Goal: Task Accomplishment & Management: Complete application form

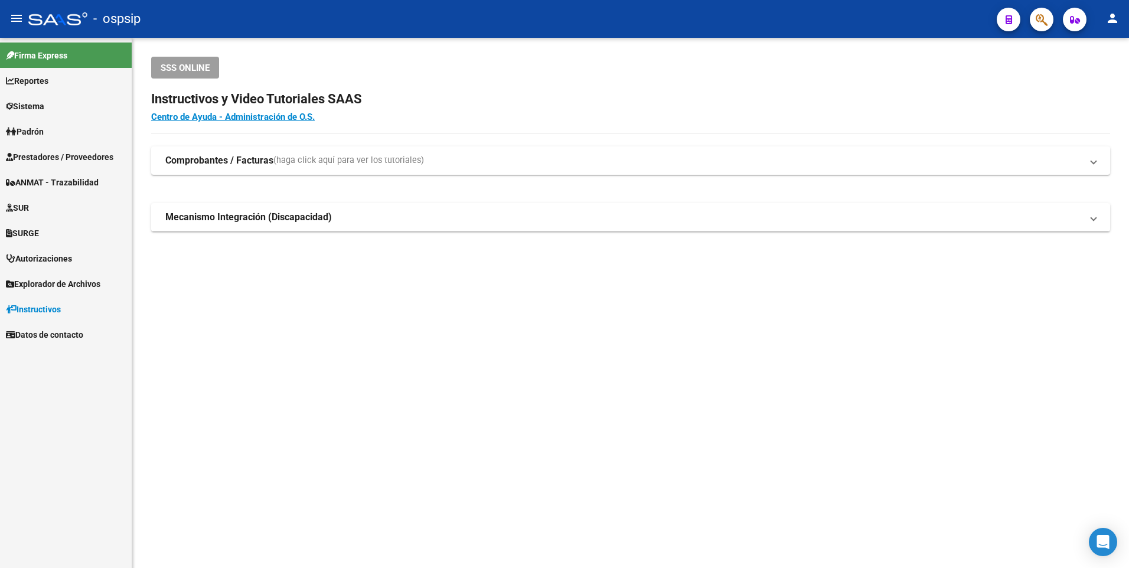
click at [68, 149] on link "Prestadores / Proveedores" at bounding box center [66, 156] width 132 height 25
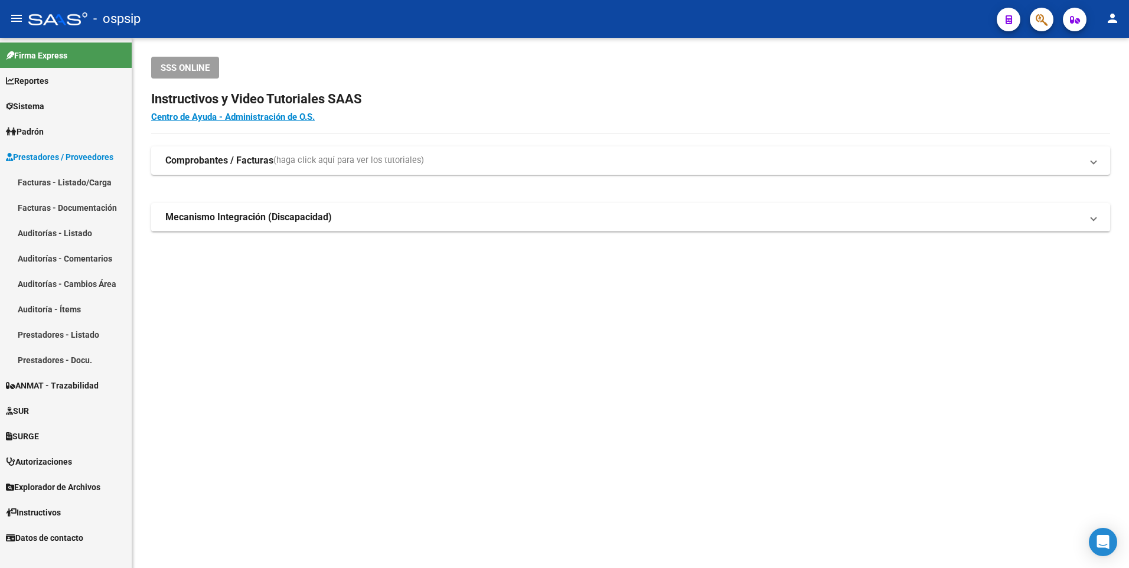
click at [93, 187] on link "Facturas - Listado/Carga" at bounding box center [66, 181] width 132 height 25
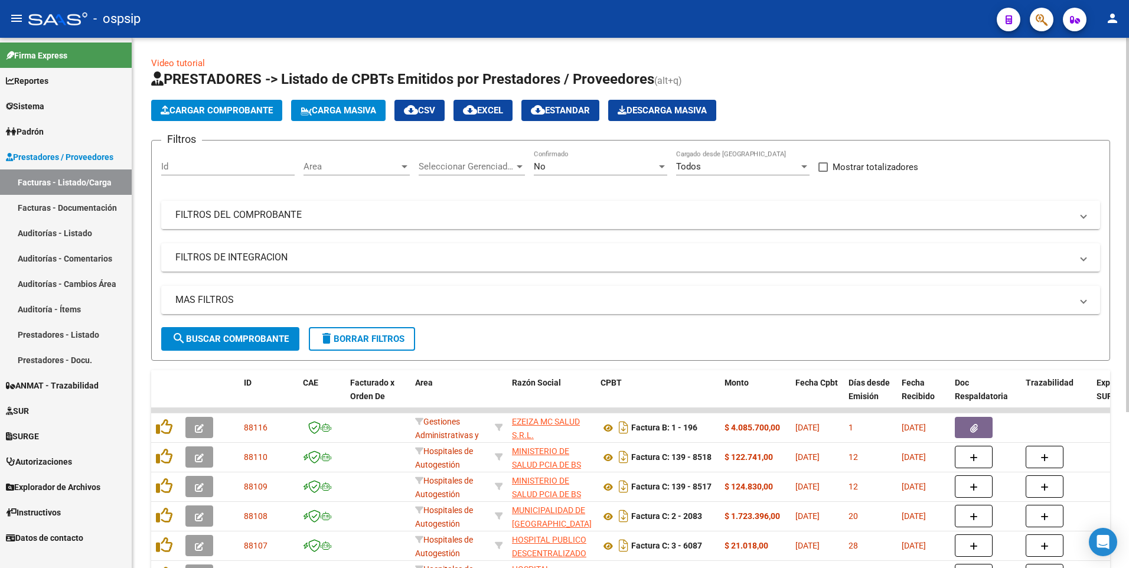
click at [750, 214] on mat-panel-title "FILTROS DEL COMPROBANTE" at bounding box center [623, 214] width 896 height 13
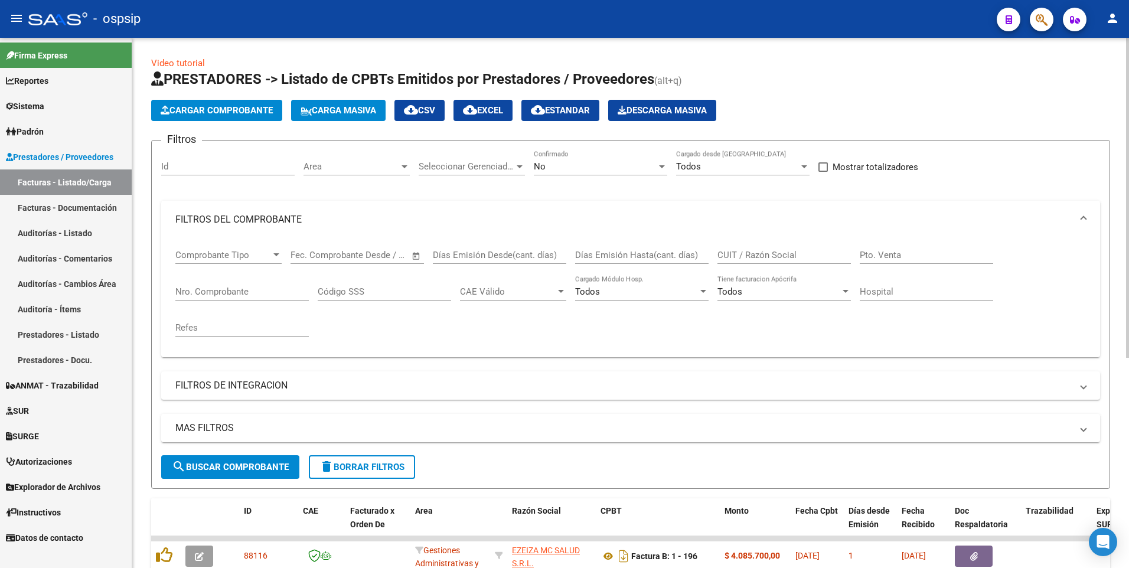
click at [793, 259] on input "CUIT / Razón Social" at bounding box center [783, 255] width 133 height 11
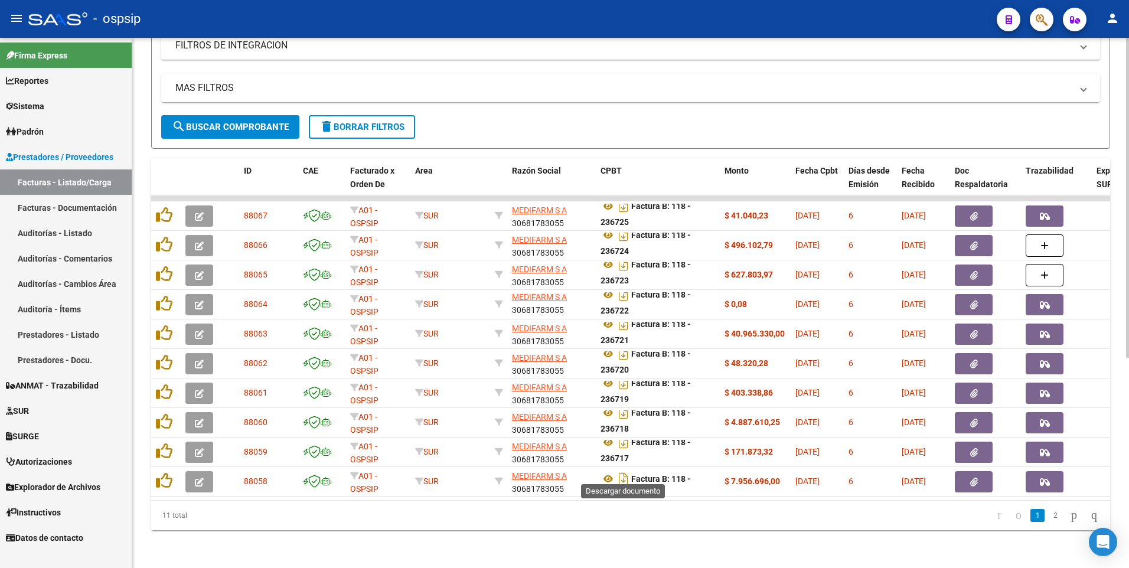
scroll to position [7, 0]
click at [1048, 519] on link "2" at bounding box center [1055, 515] width 14 height 13
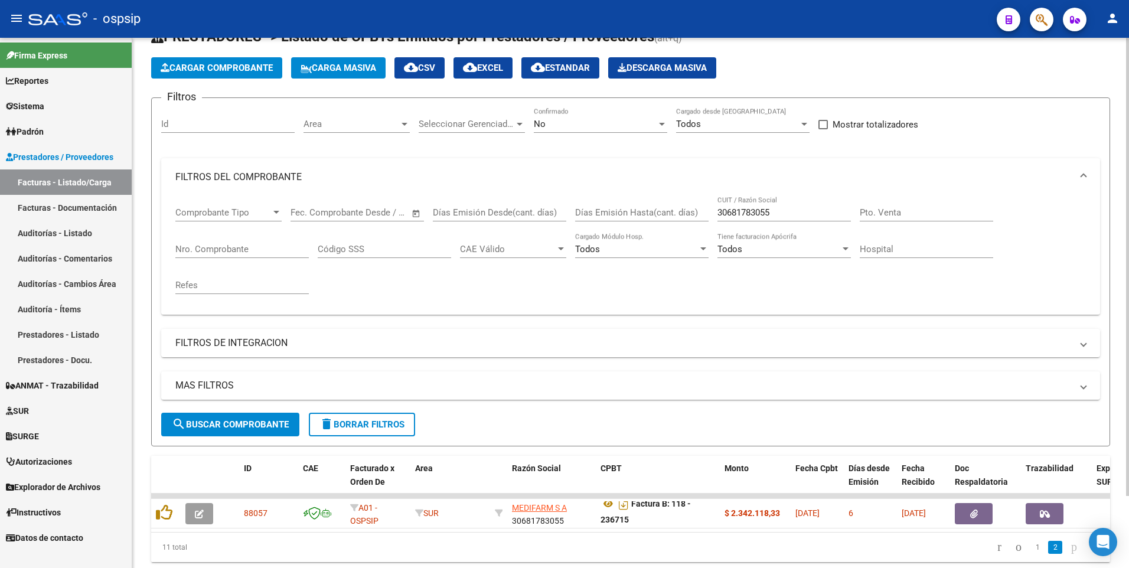
scroll to position [0, 0]
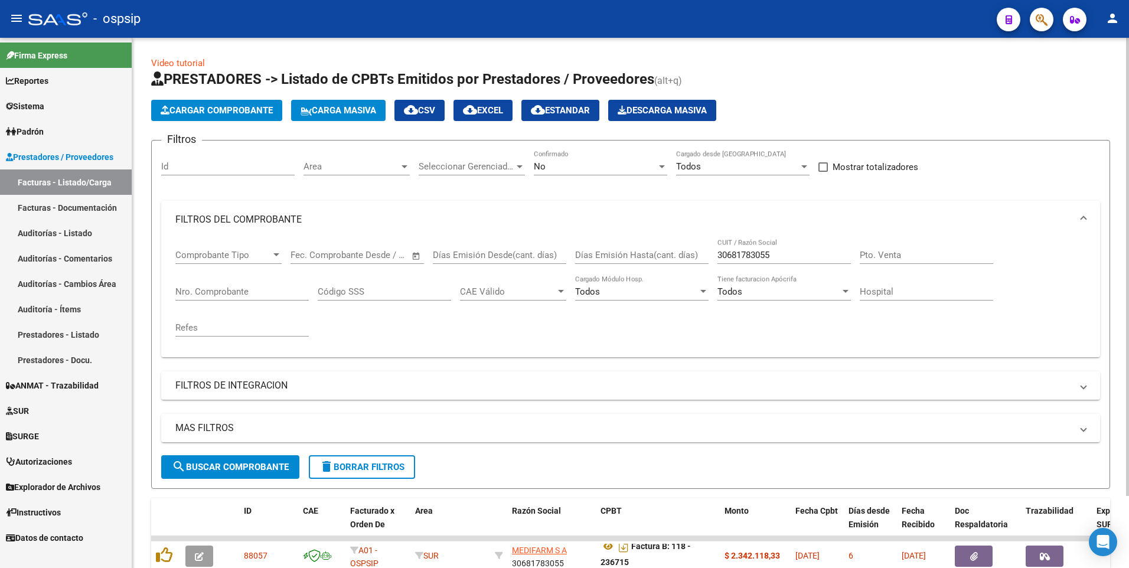
click at [790, 248] on div "30681783055 CUIT / Razón Social" at bounding box center [783, 250] width 133 height 25
click at [793, 256] on input "30681783055" at bounding box center [783, 255] width 133 height 11
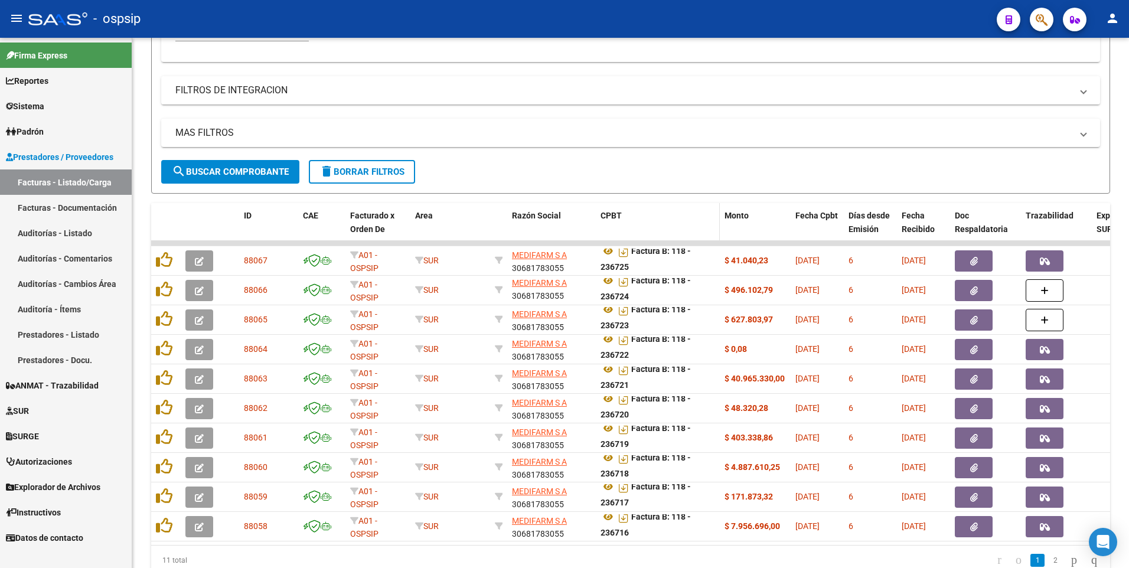
scroll to position [59, 0]
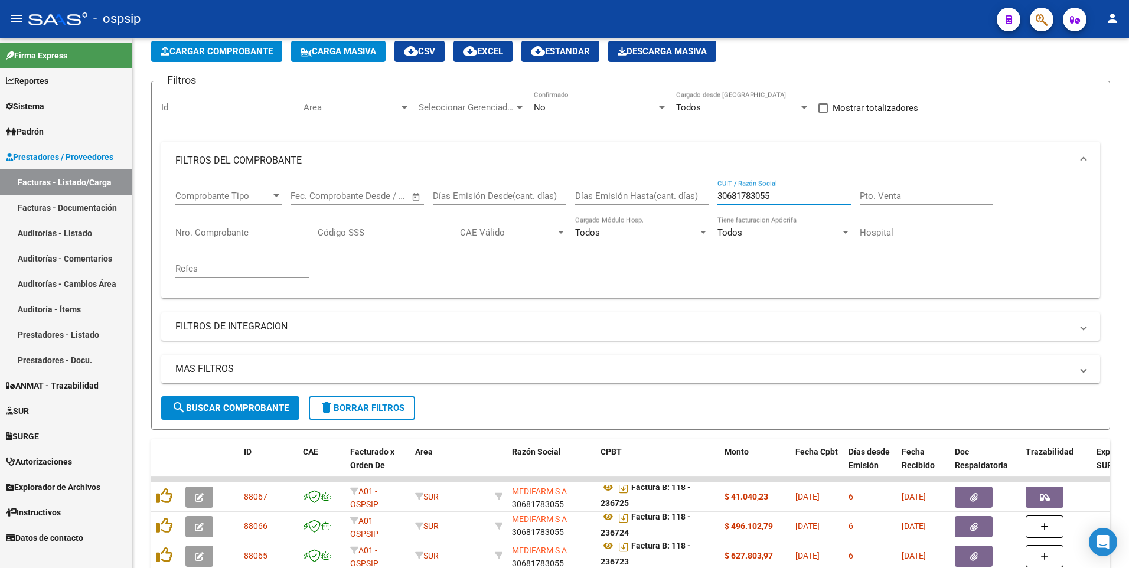
click at [789, 195] on input "30681783055" at bounding box center [783, 196] width 133 height 11
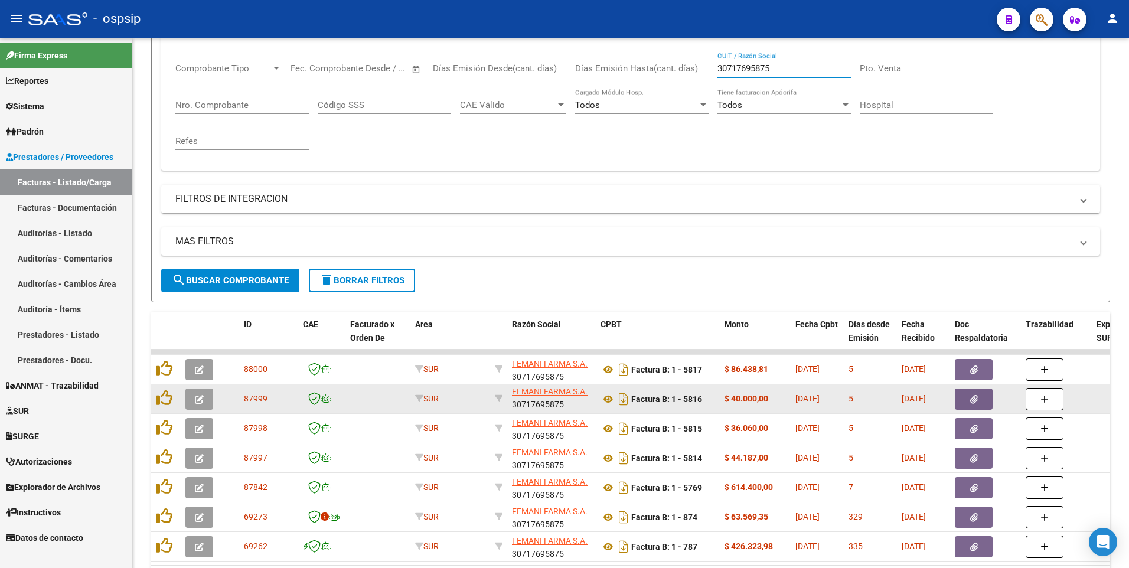
scroll to position [260, 0]
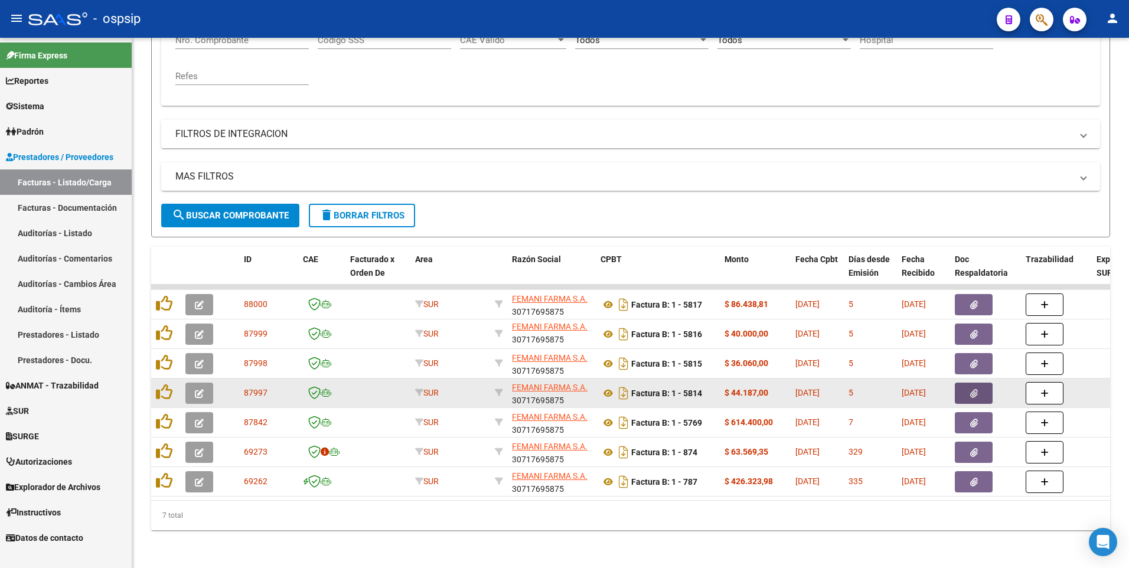
click at [972, 390] on button "button" at bounding box center [973, 392] width 38 height 21
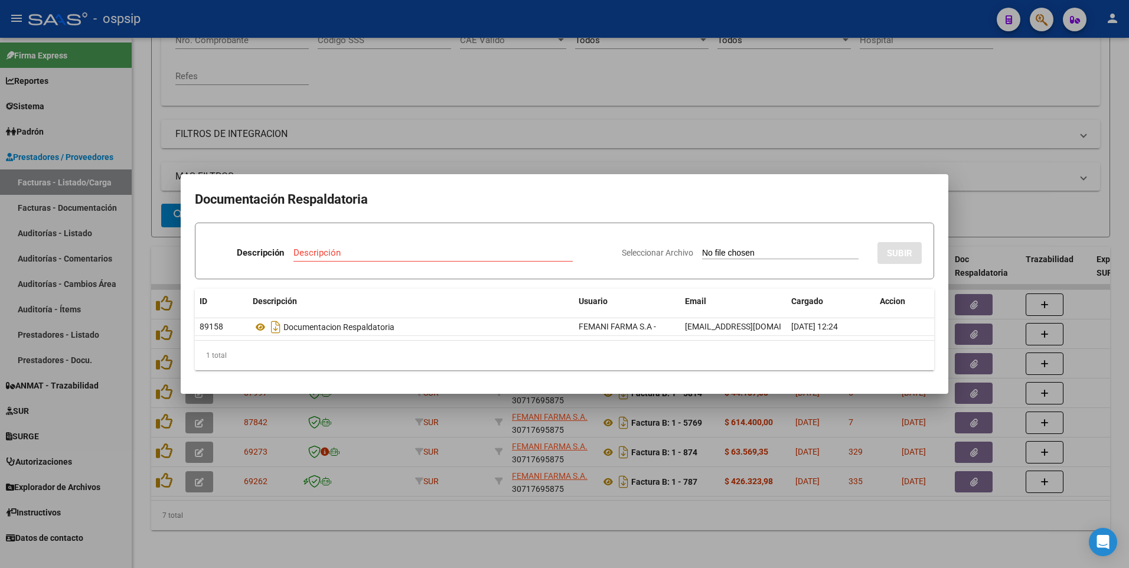
click at [466, 65] on div at bounding box center [564, 284] width 1129 height 568
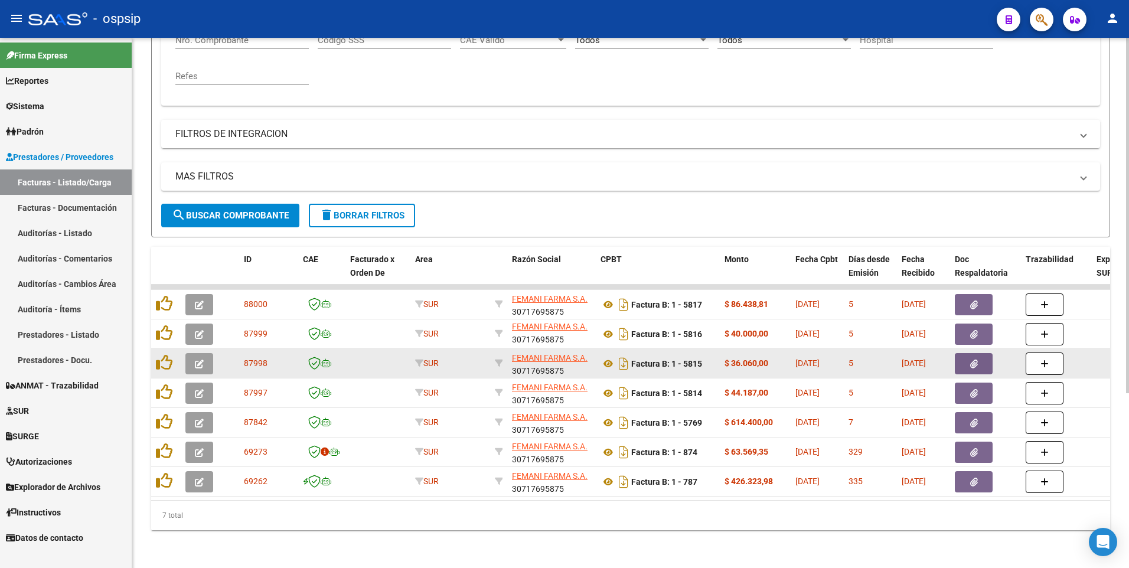
click at [976, 359] on icon "button" at bounding box center [974, 363] width 8 height 9
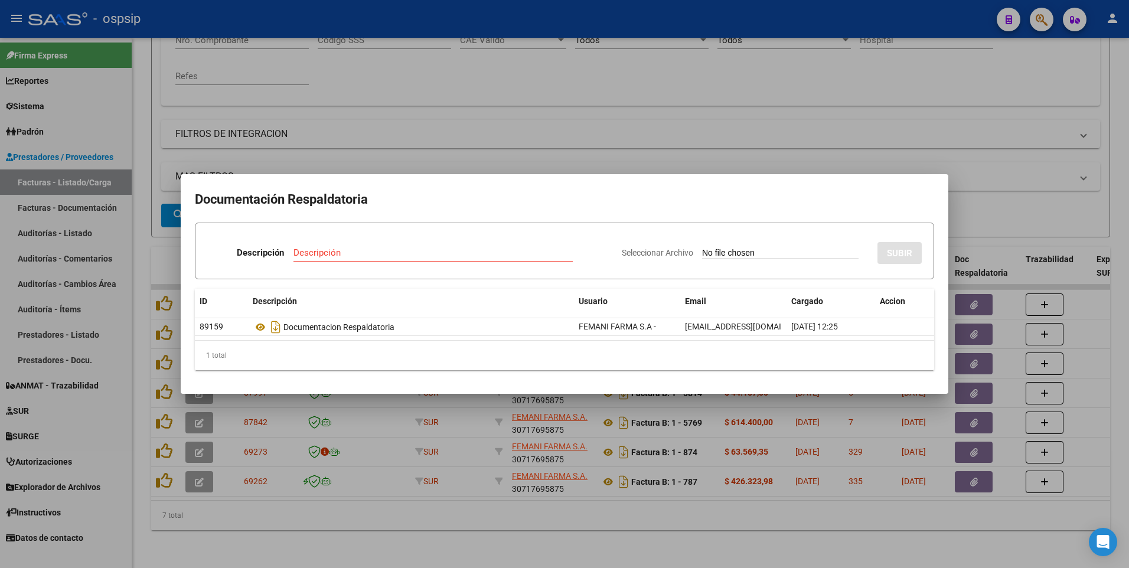
click at [410, 25] on div at bounding box center [564, 284] width 1129 height 568
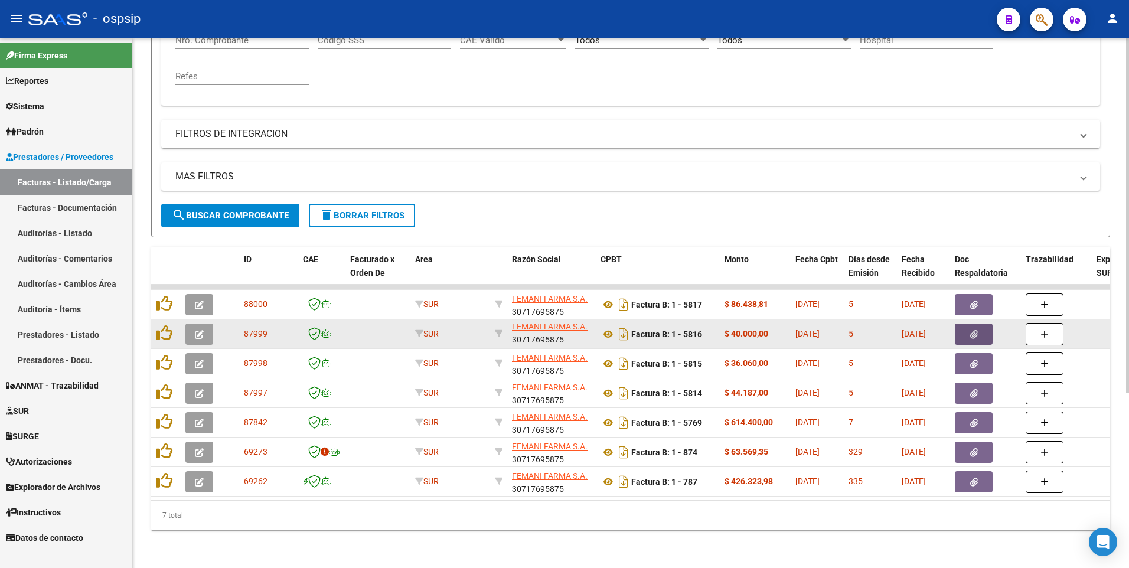
click at [974, 329] on span "button" at bounding box center [974, 334] width 8 height 11
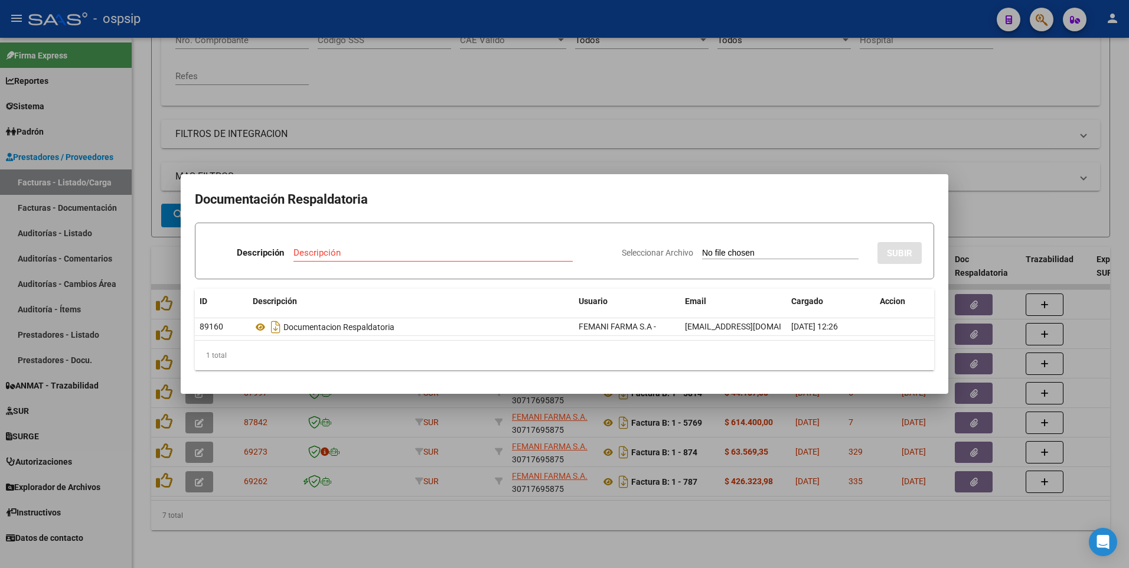
click at [541, 129] on div at bounding box center [564, 284] width 1129 height 568
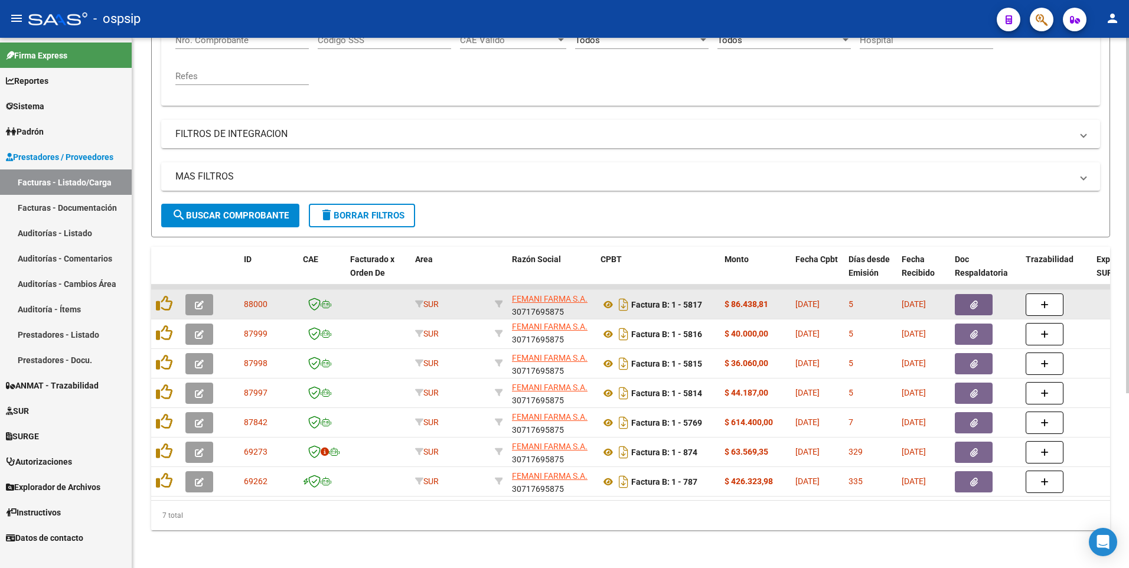
click at [963, 296] on button "button" at bounding box center [973, 304] width 38 height 21
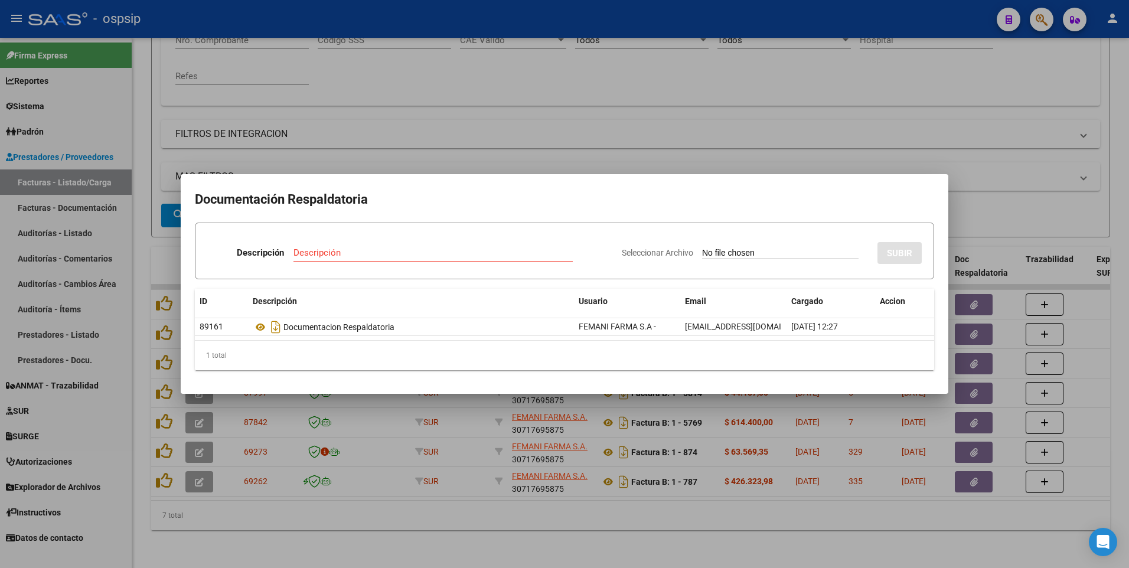
click at [264, 29] on div at bounding box center [564, 284] width 1129 height 568
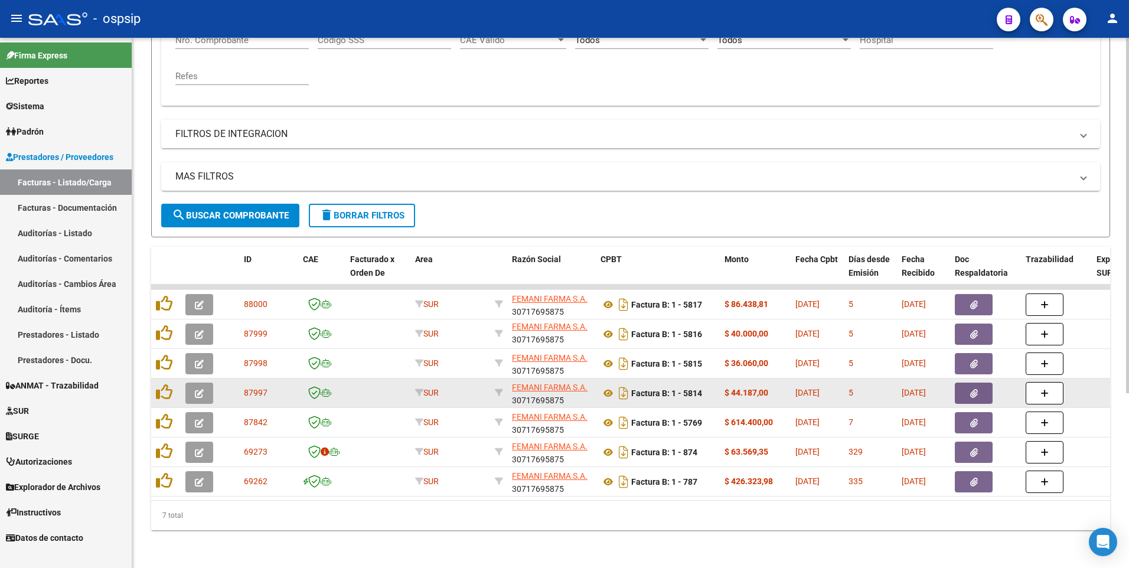
click at [979, 382] on button "button" at bounding box center [973, 392] width 38 height 21
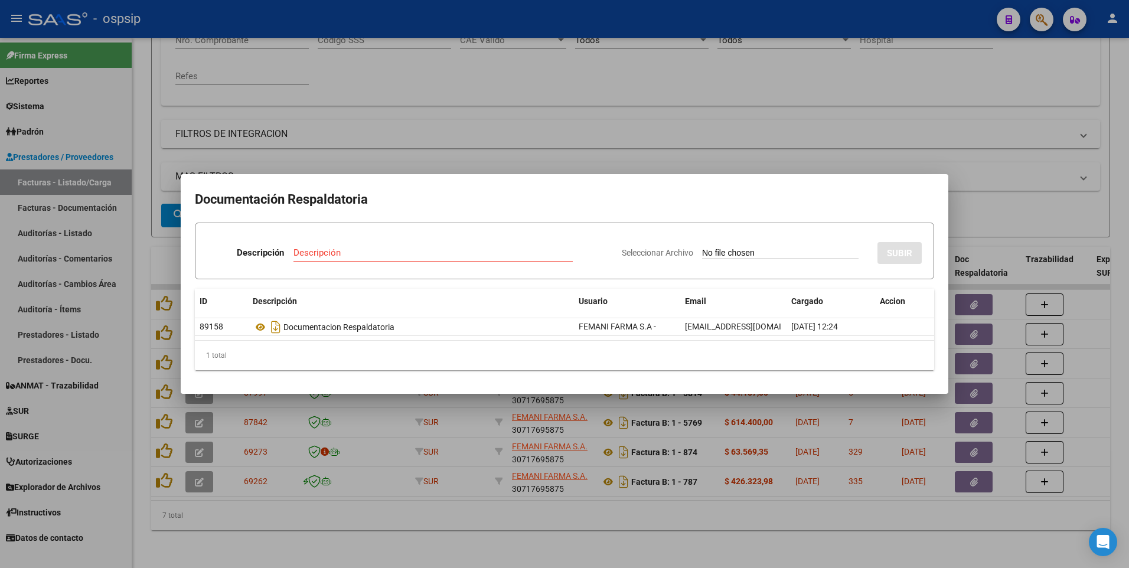
click at [863, 120] on div at bounding box center [564, 284] width 1129 height 568
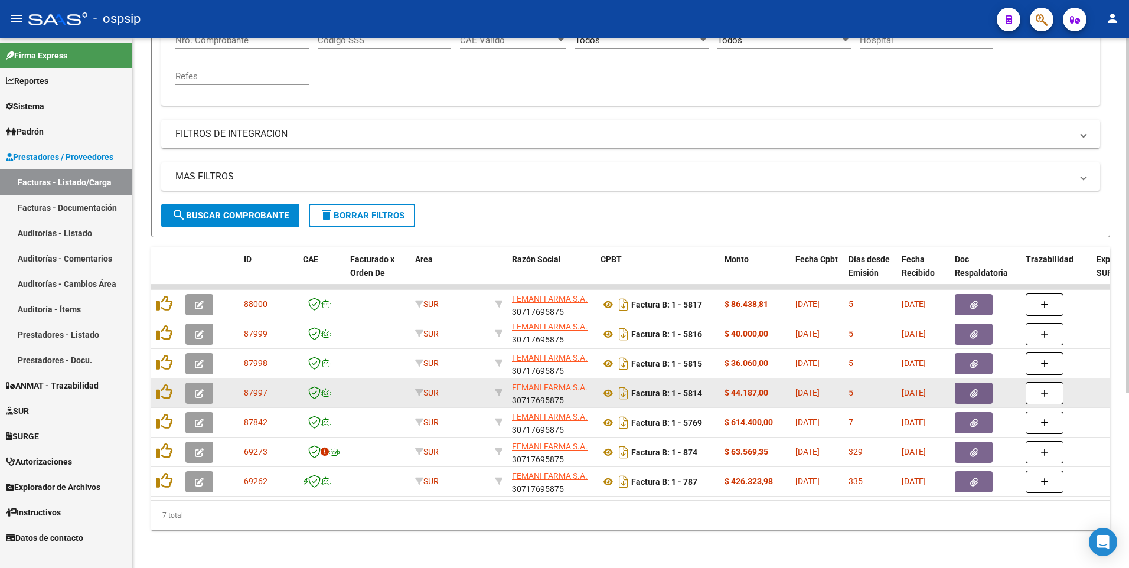
click at [985, 387] on button "button" at bounding box center [973, 392] width 38 height 21
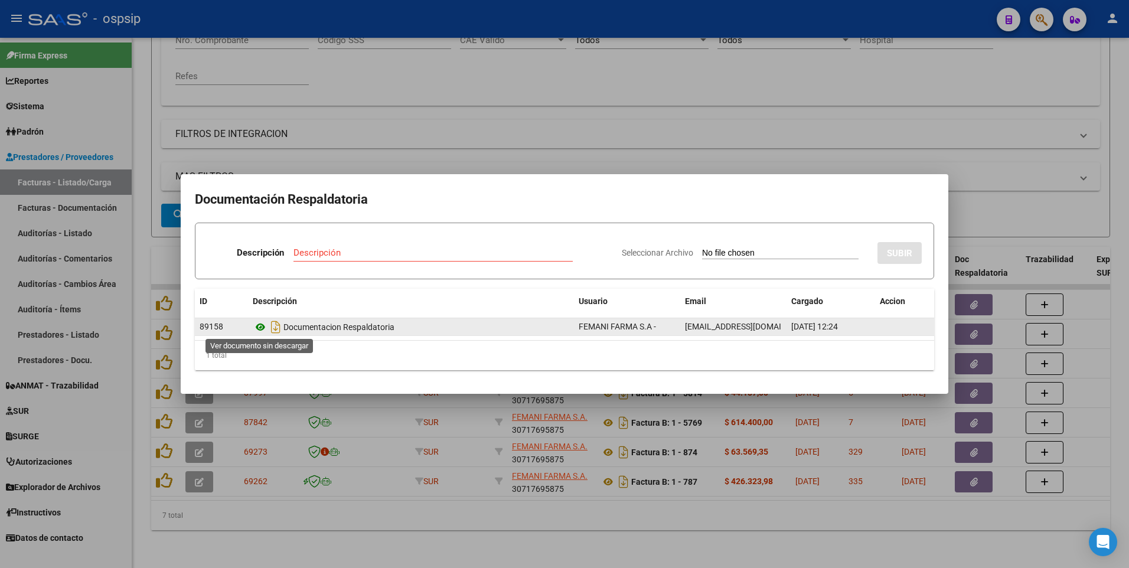
click at [256, 328] on icon at bounding box center [260, 327] width 15 height 14
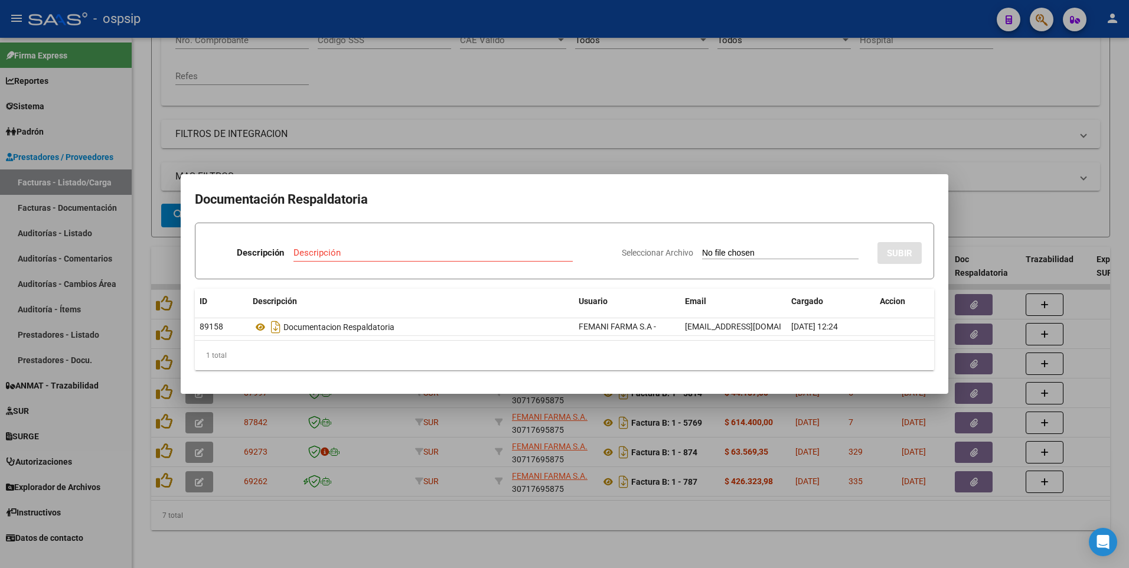
click at [572, 120] on div at bounding box center [564, 284] width 1129 height 568
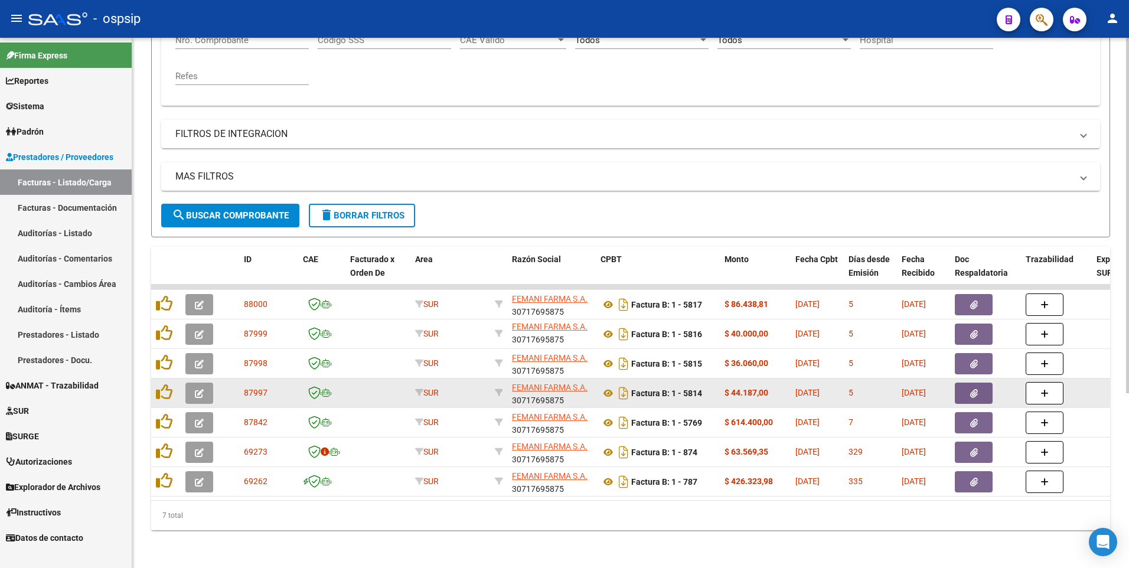
click at [964, 390] on button "button" at bounding box center [973, 392] width 38 height 21
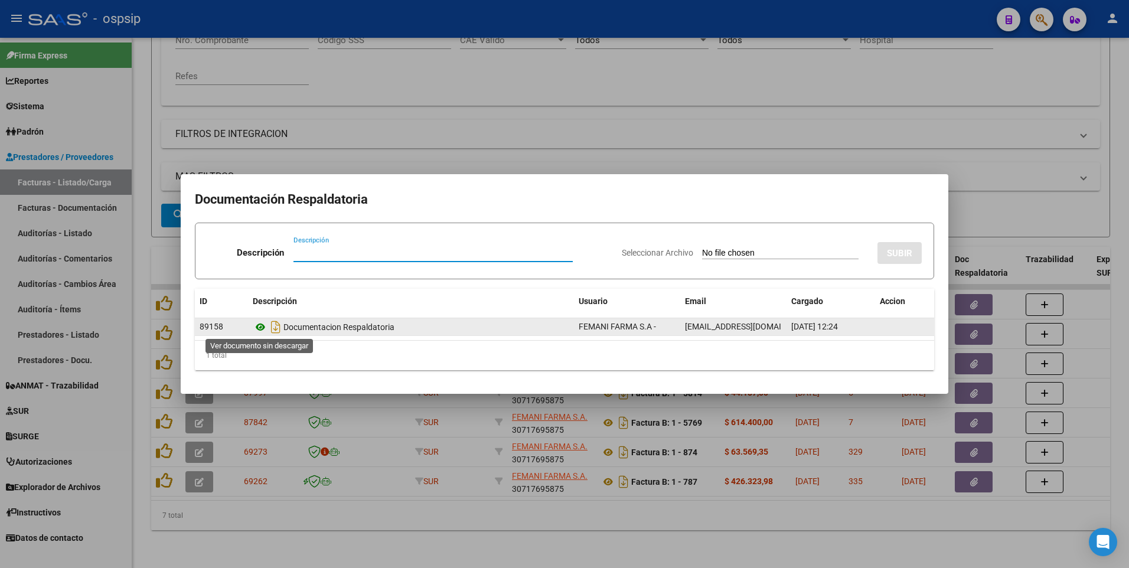
click at [260, 327] on icon at bounding box center [260, 327] width 15 height 14
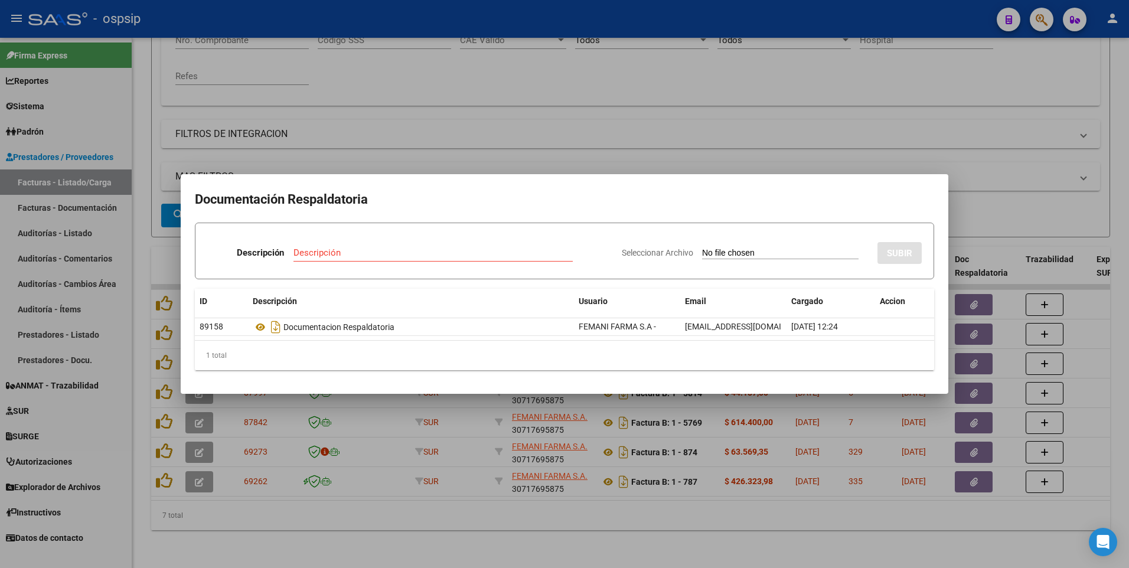
click at [450, 142] on div at bounding box center [564, 284] width 1129 height 568
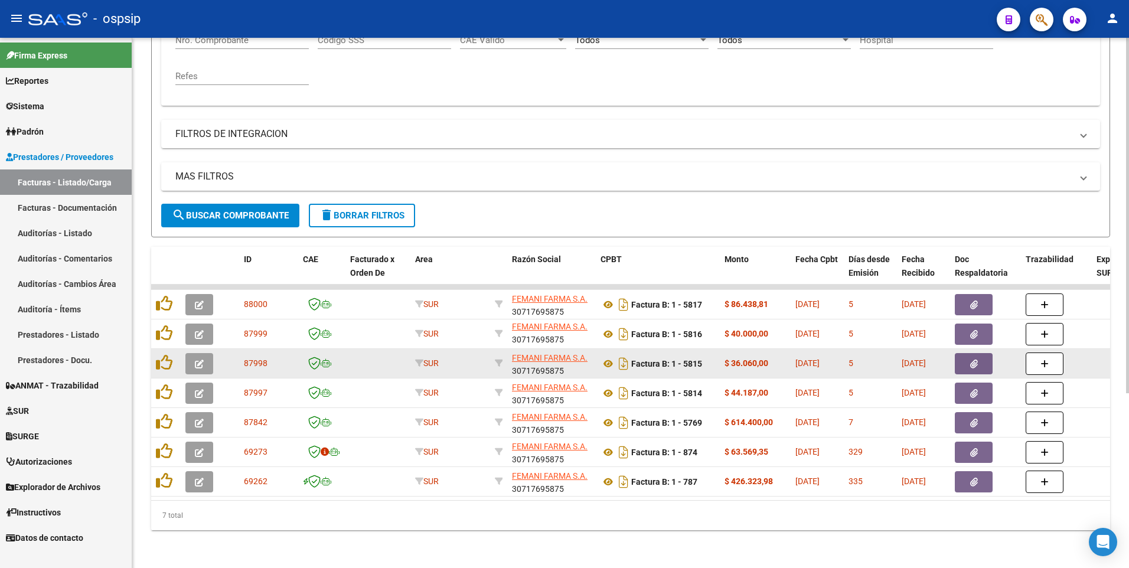
click at [951, 359] on datatable-body-cell at bounding box center [985, 363] width 71 height 29
click at [963, 358] on button "button" at bounding box center [973, 363] width 38 height 21
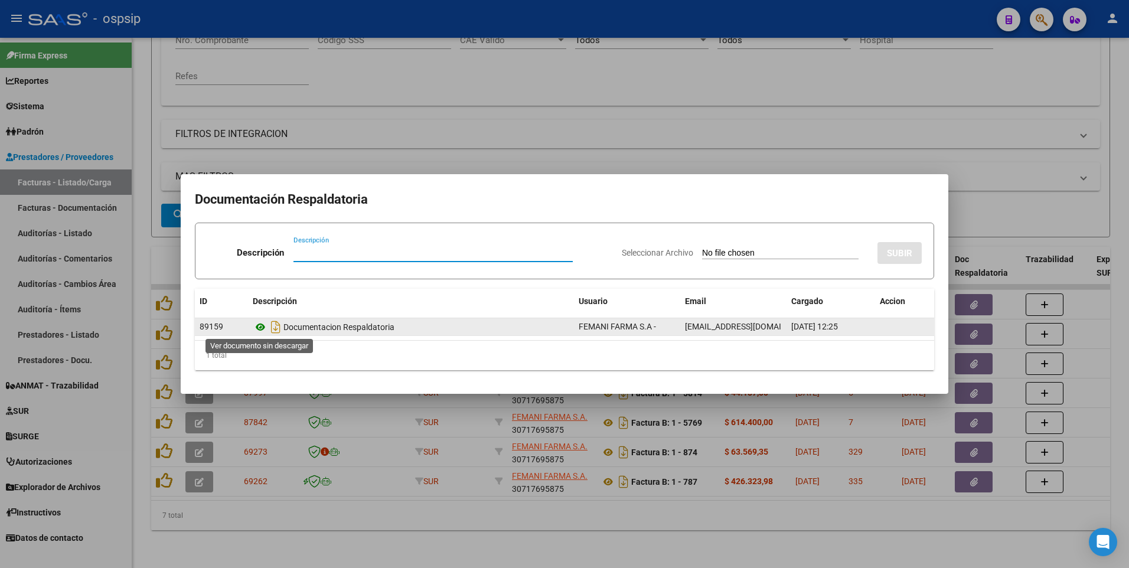
click at [256, 328] on icon at bounding box center [260, 327] width 15 height 14
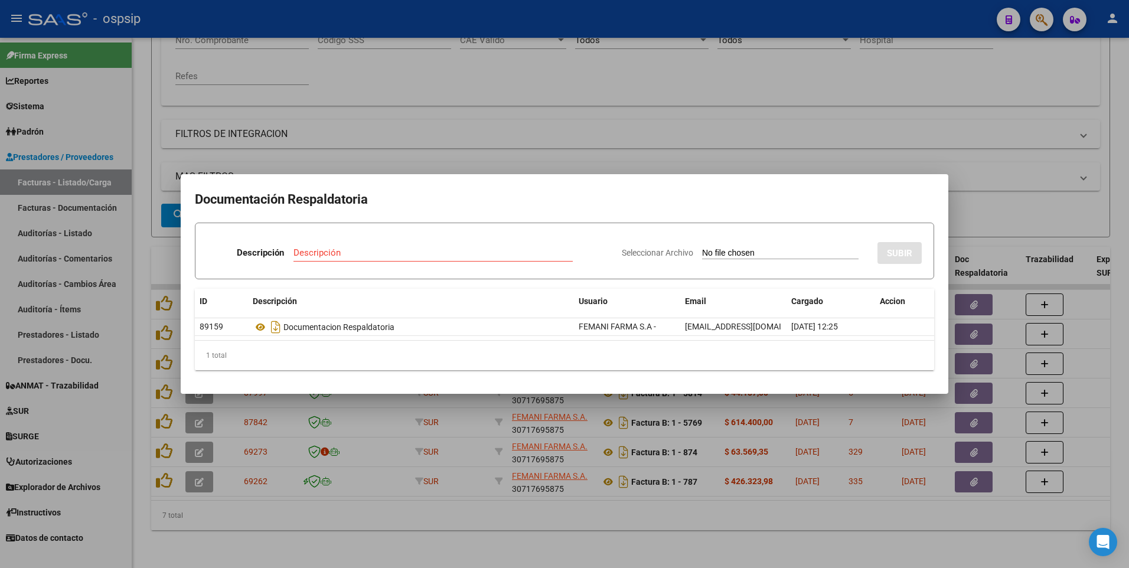
click at [882, 48] on div at bounding box center [564, 284] width 1129 height 568
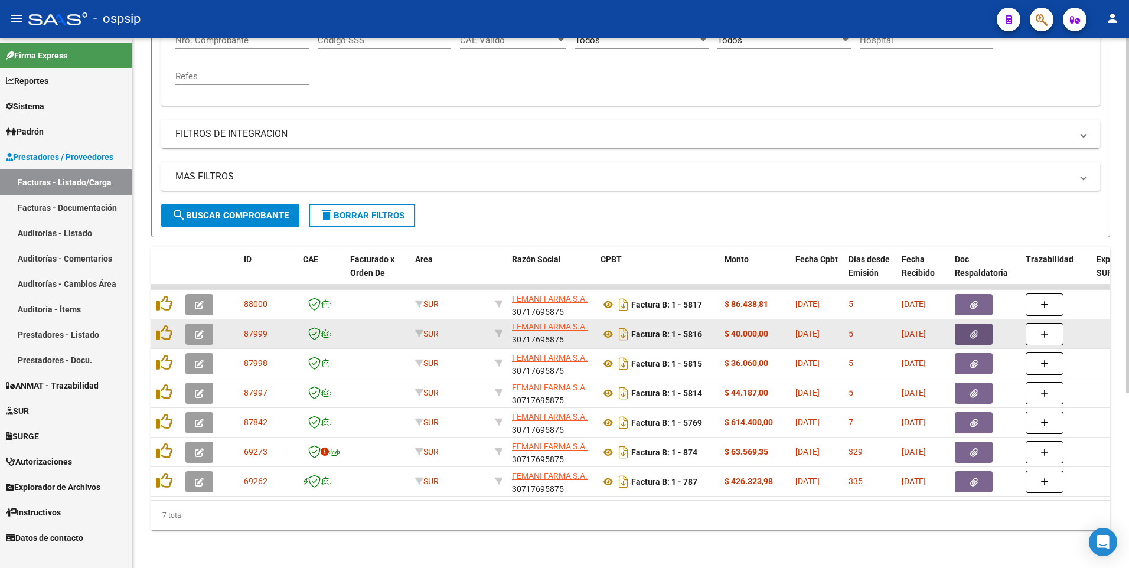
click at [985, 326] on button "button" at bounding box center [973, 333] width 38 height 21
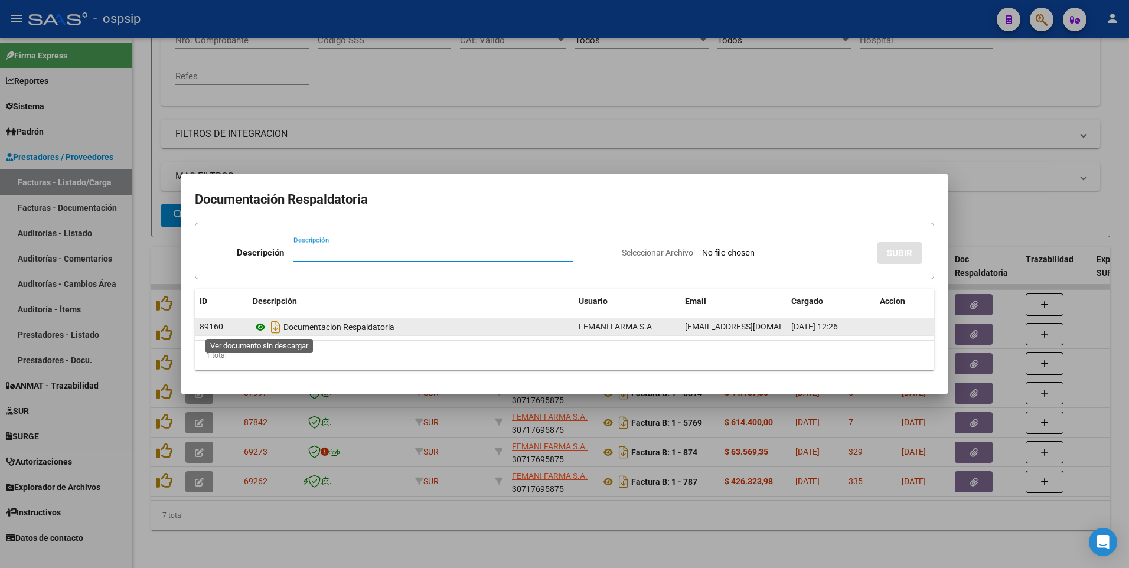
click at [257, 330] on icon at bounding box center [260, 327] width 15 height 14
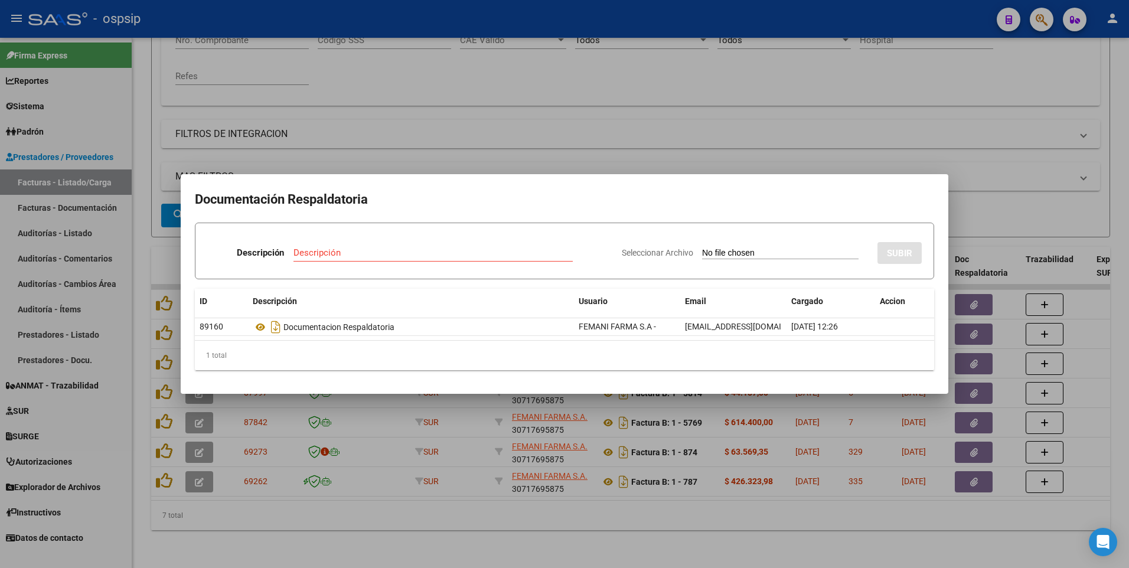
click at [459, 120] on div at bounding box center [564, 284] width 1129 height 568
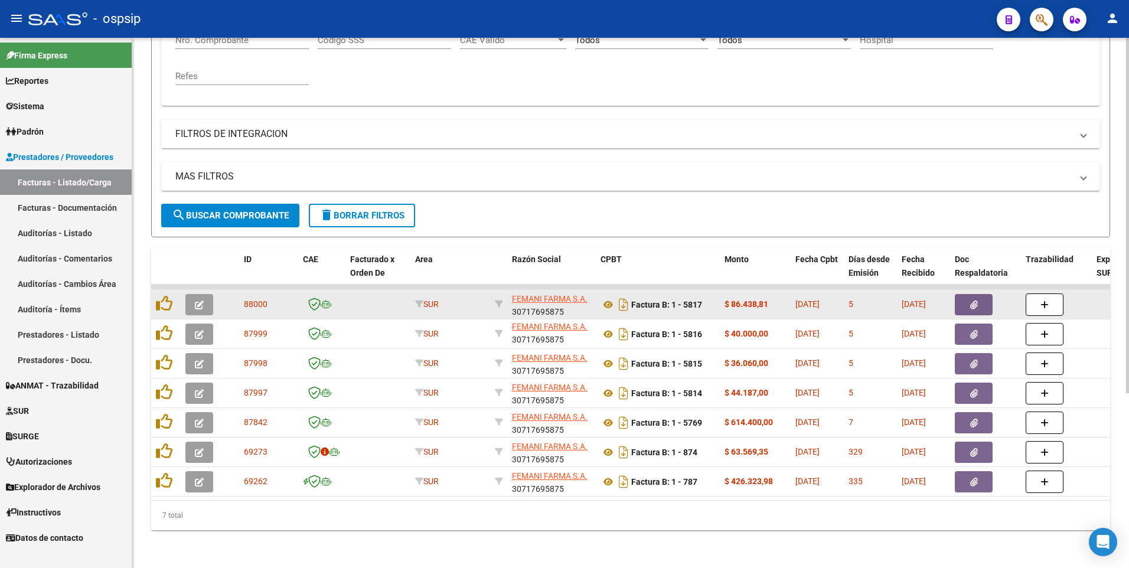
click at [962, 300] on button "button" at bounding box center [973, 304] width 38 height 21
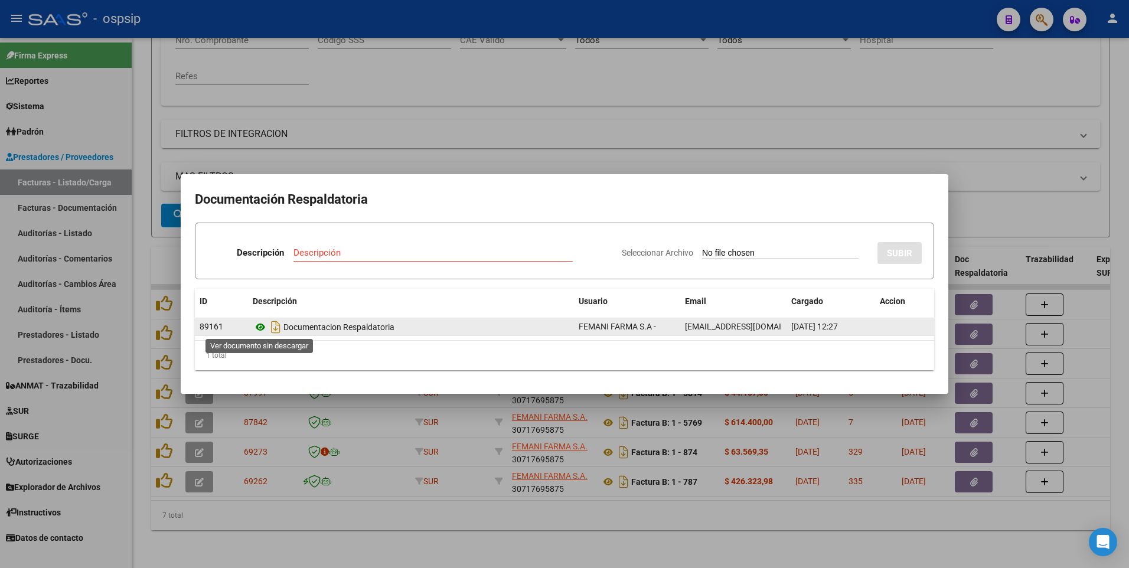
click at [260, 328] on icon at bounding box center [260, 327] width 15 height 14
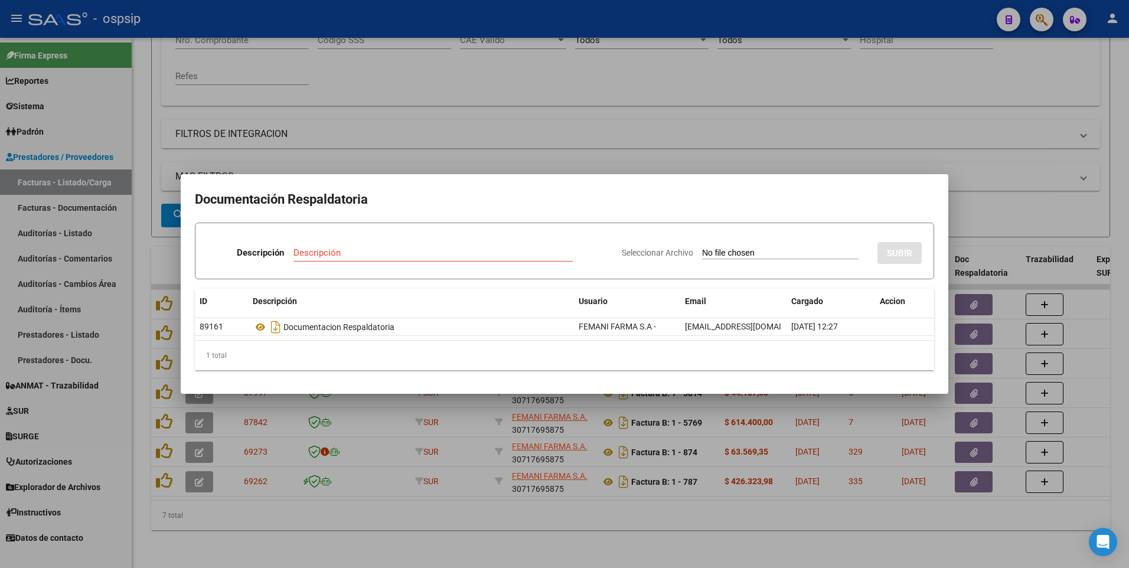
click at [509, 126] on div at bounding box center [564, 284] width 1129 height 568
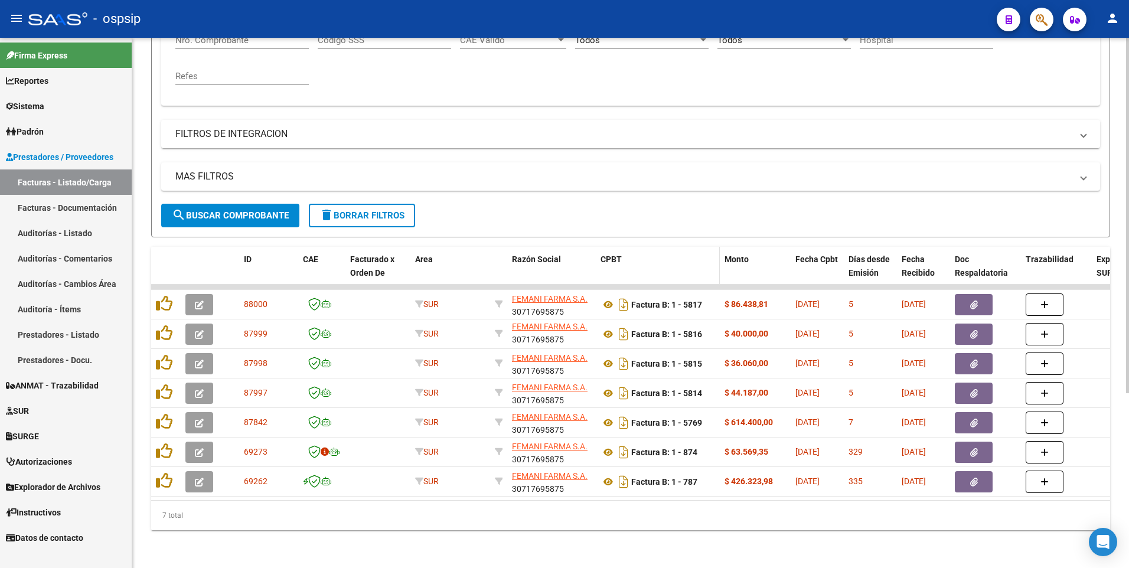
scroll to position [24, 0]
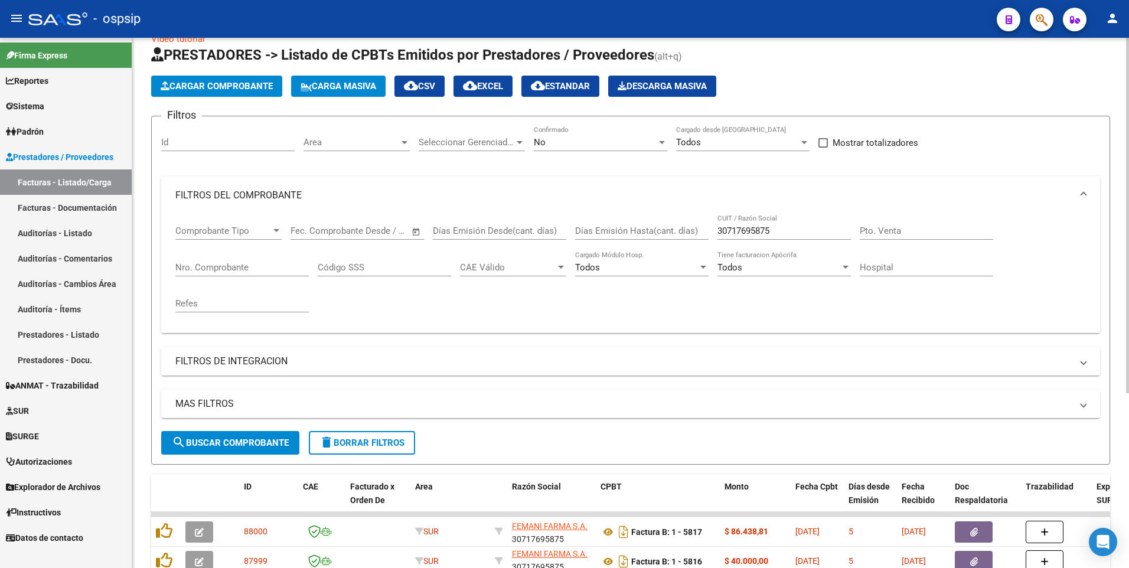
click at [785, 236] on input "30717695875" at bounding box center [783, 230] width 133 height 11
click at [785, 235] on input "30717695875" at bounding box center [783, 230] width 133 height 11
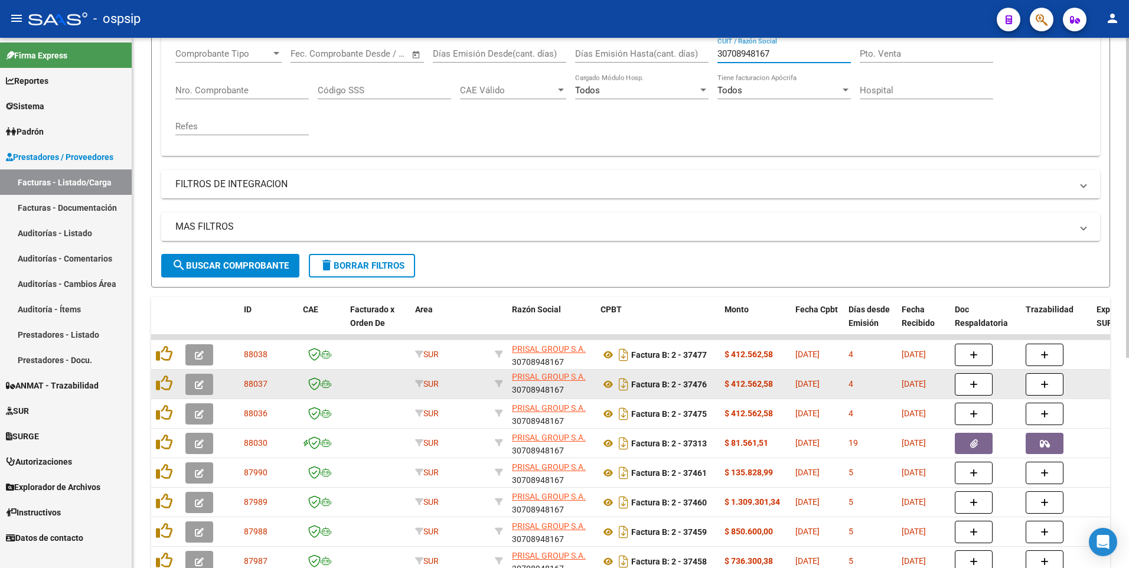
scroll to position [349, 0]
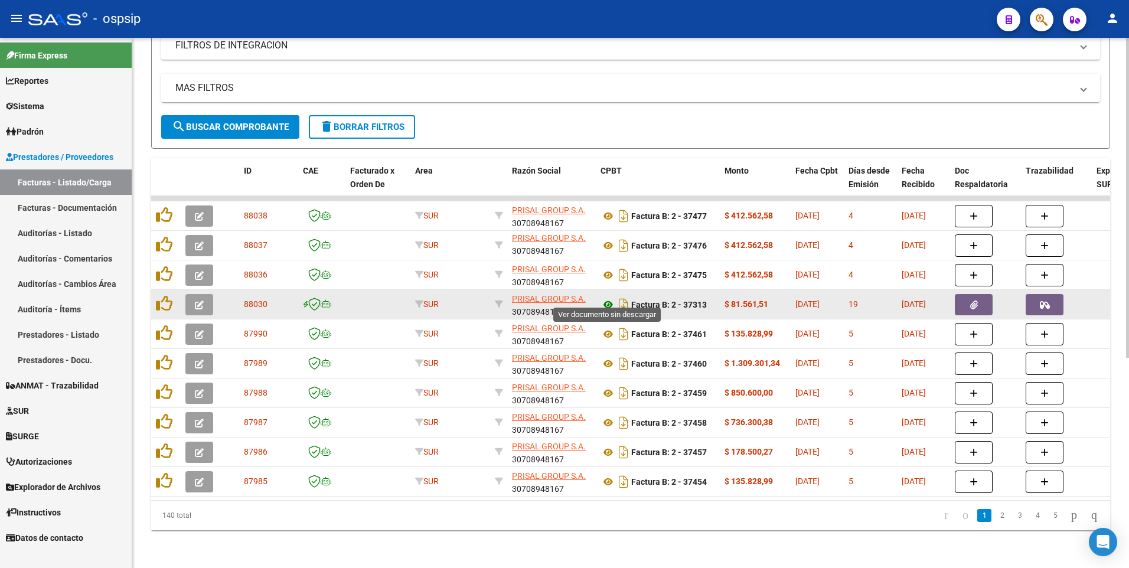
type input "30708948167"
click at [604, 297] on icon at bounding box center [607, 304] width 15 height 14
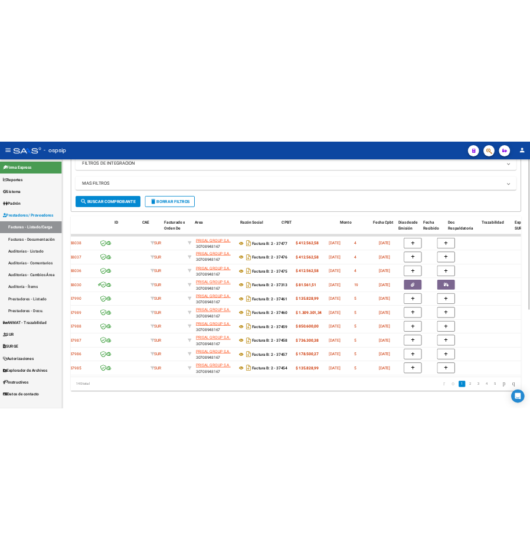
scroll to position [0, 0]
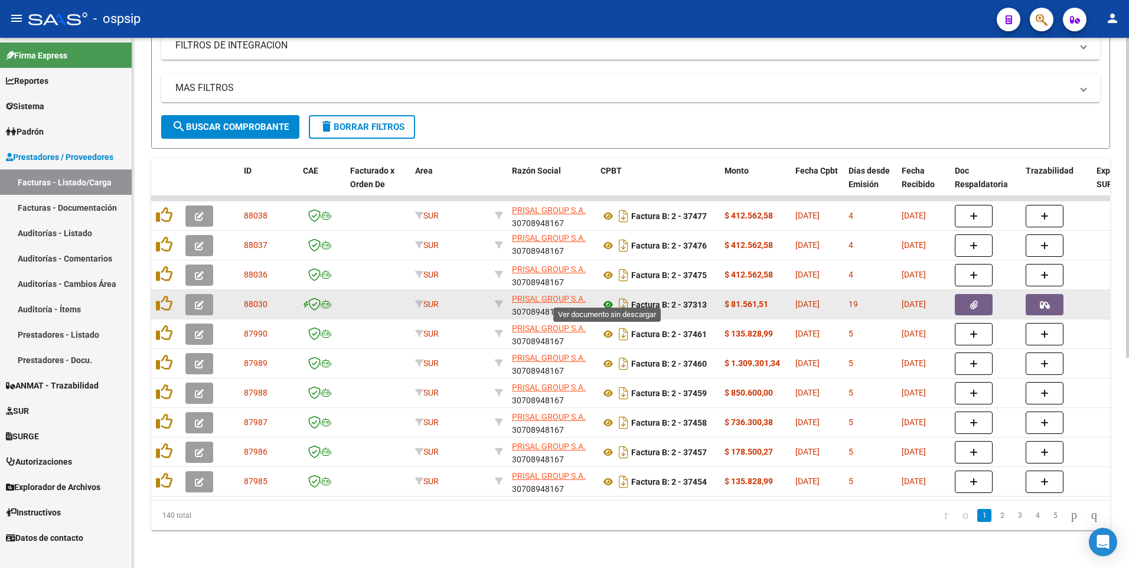
click at [606, 298] on icon at bounding box center [607, 304] width 15 height 14
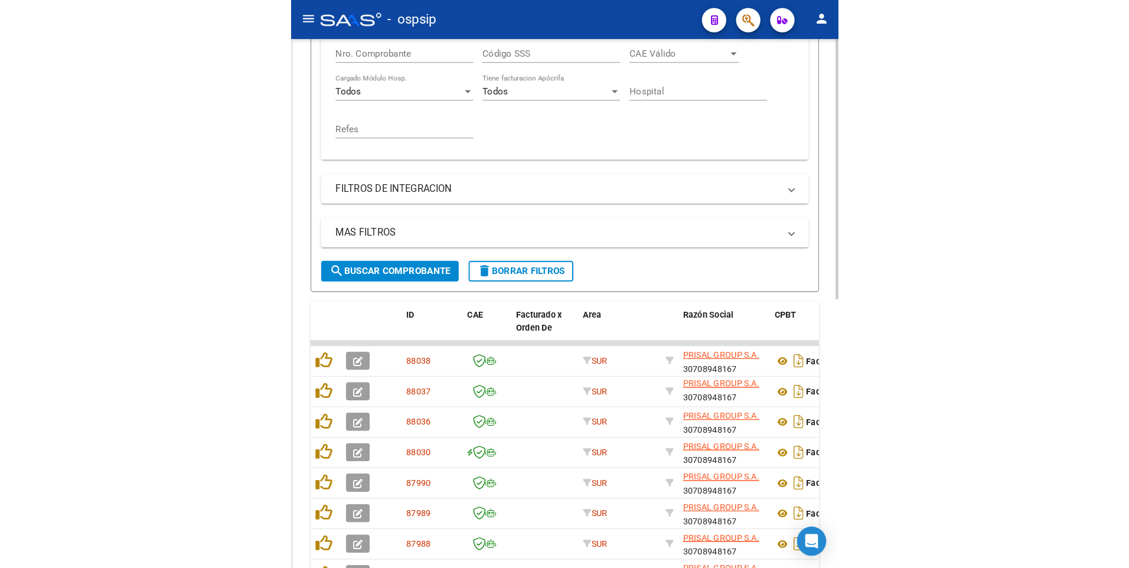
scroll to position [495, 0]
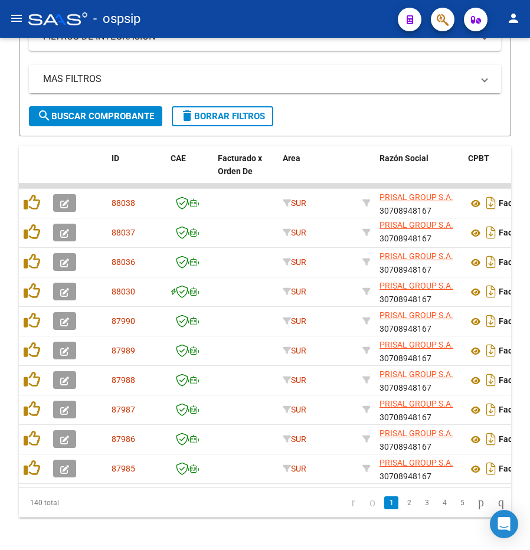
click at [290, 24] on div "- ospsip" at bounding box center [208, 19] width 360 height 26
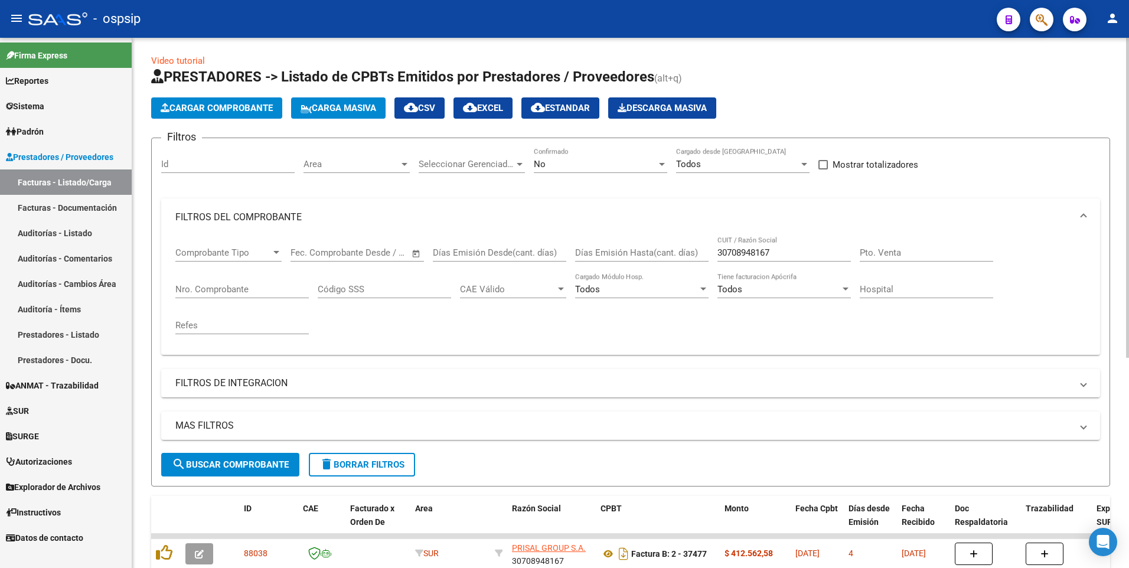
scroll to position [0, 0]
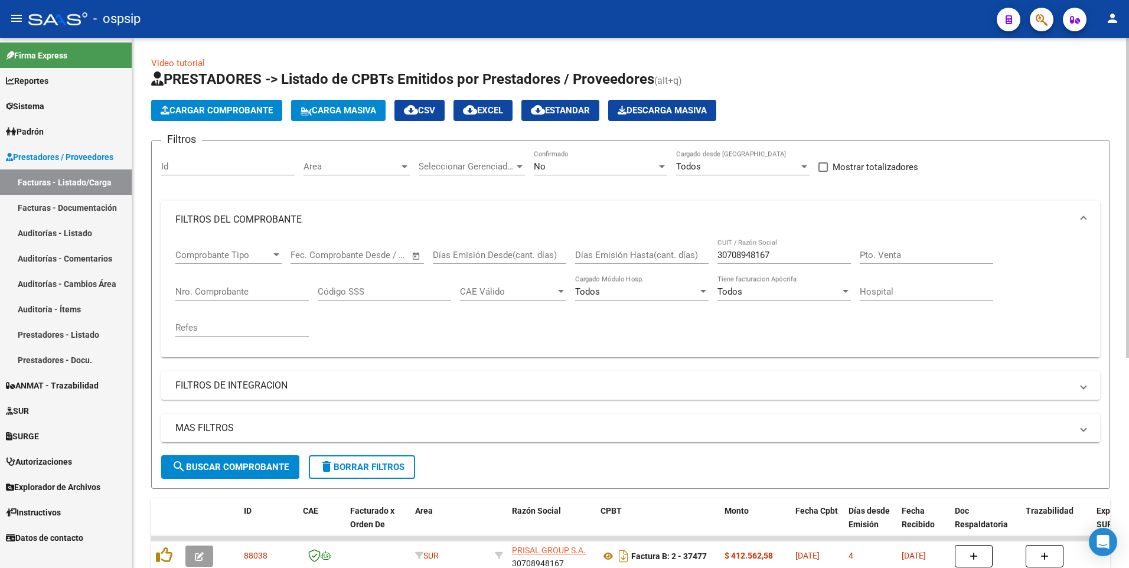
click at [346, 470] on span "delete Borrar Filtros" at bounding box center [361, 467] width 85 height 11
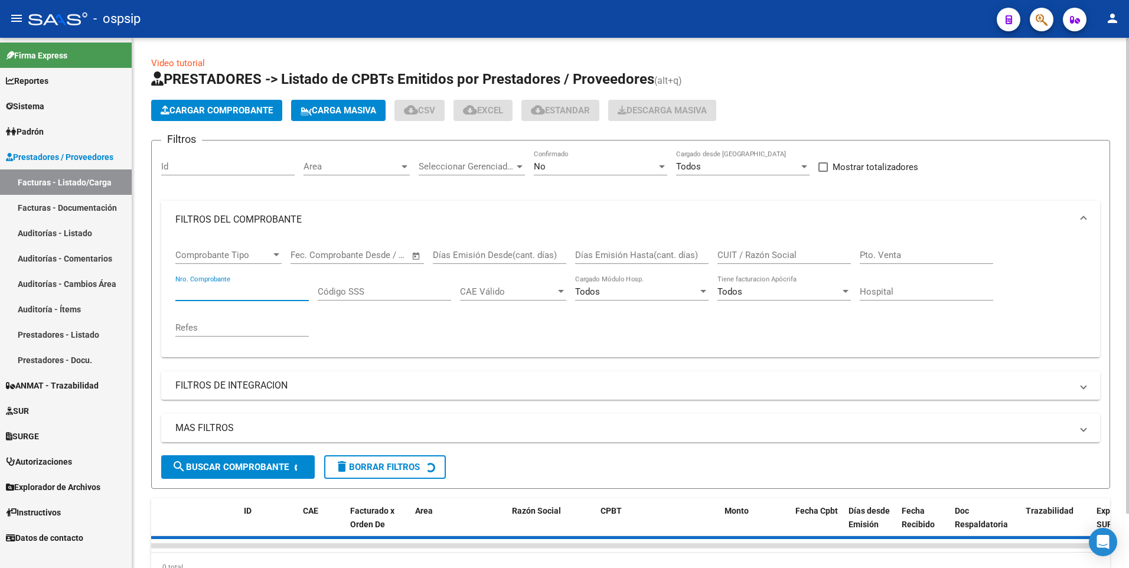
click at [237, 292] on input "Nro. Comprobante" at bounding box center [241, 291] width 133 height 11
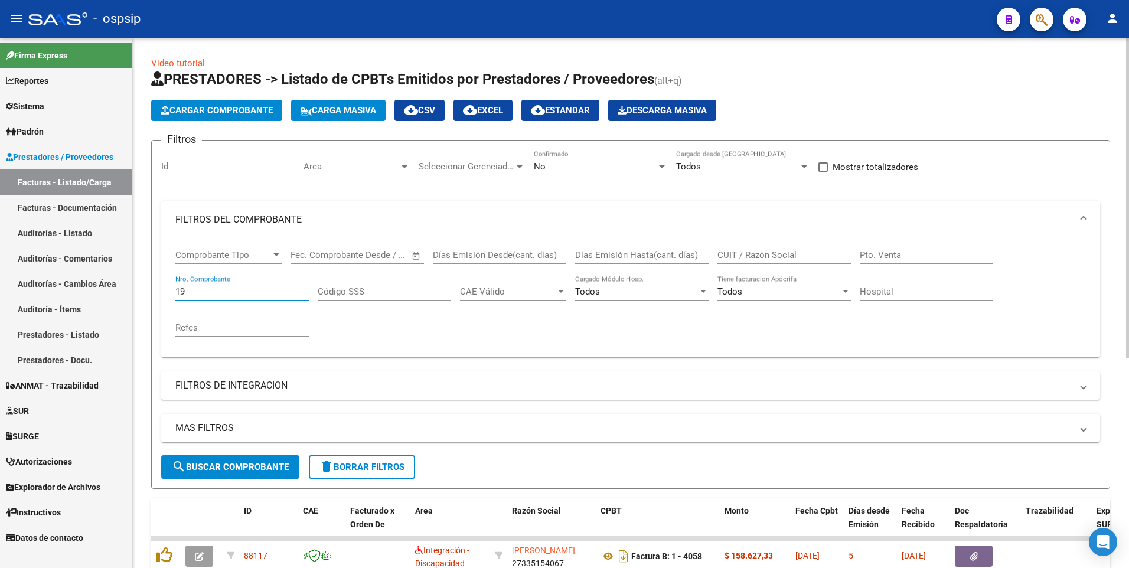
type input "194"
click at [208, 289] on input "194" at bounding box center [241, 291] width 133 height 11
click at [221, 115] on span "Cargar Comprobante" at bounding box center [217, 110] width 112 height 11
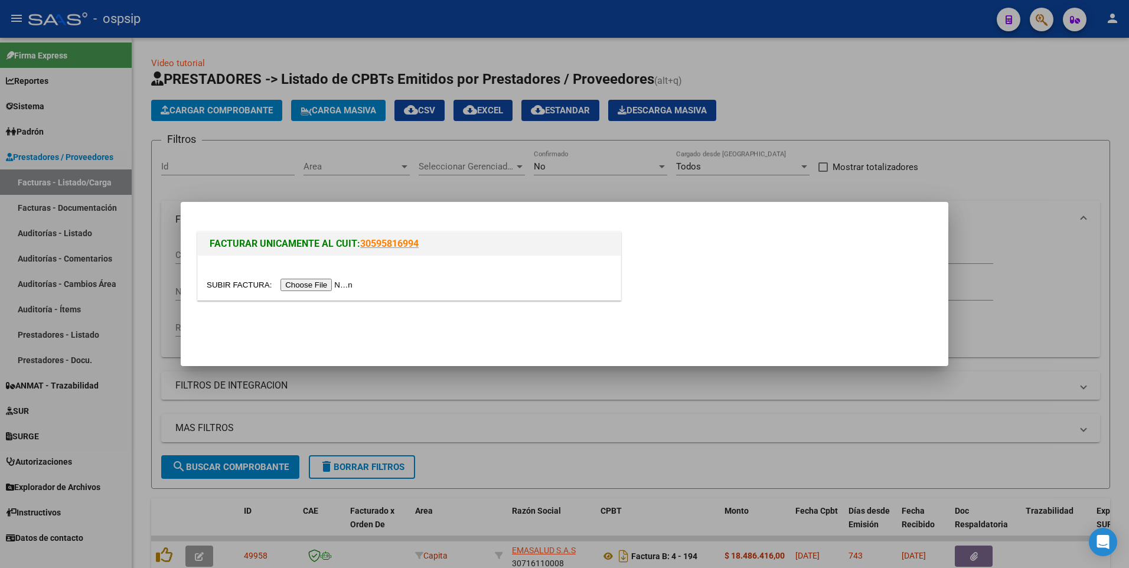
click at [305, 282] on input "file" at bounding box center [281, 285] width 149 height 12
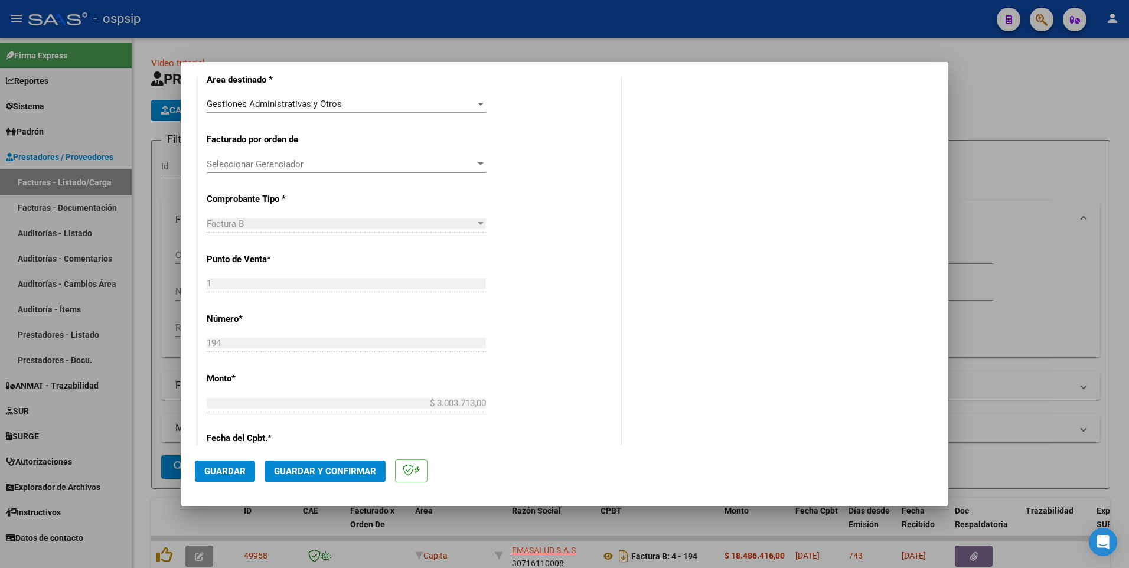
scroll to position [295, 0]
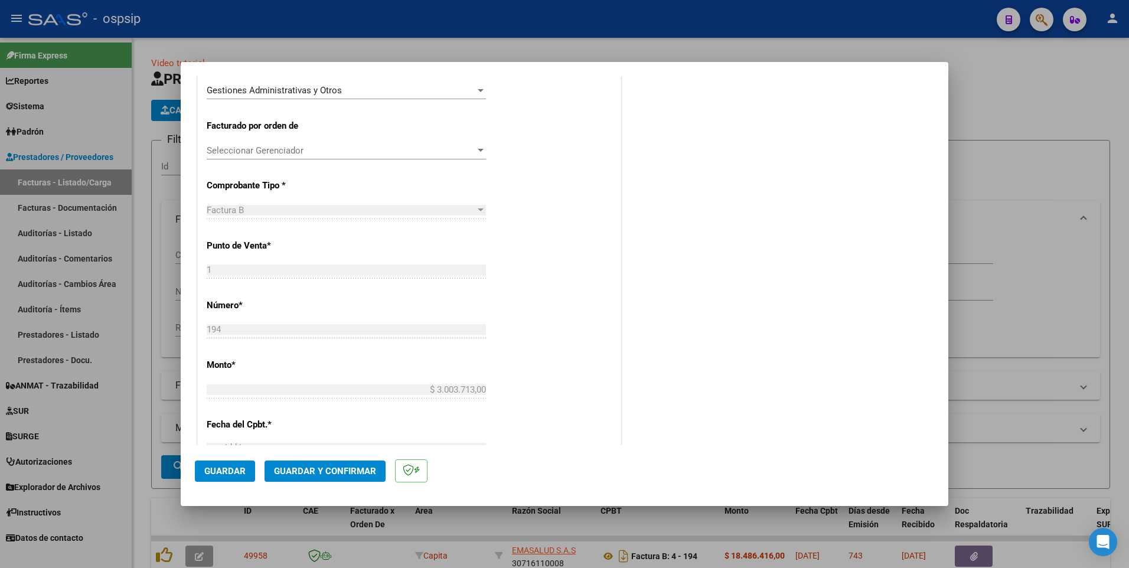
click at [240, 470] on span "Guardar" at bounding box center [224, 471] width 41 height 11
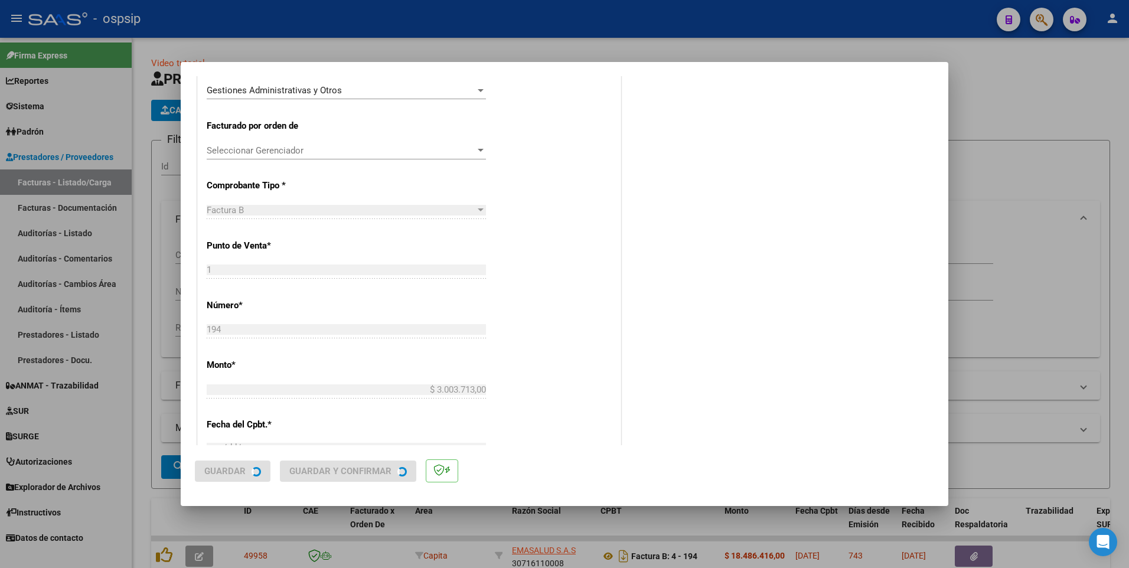
scroll to position [0, 0]
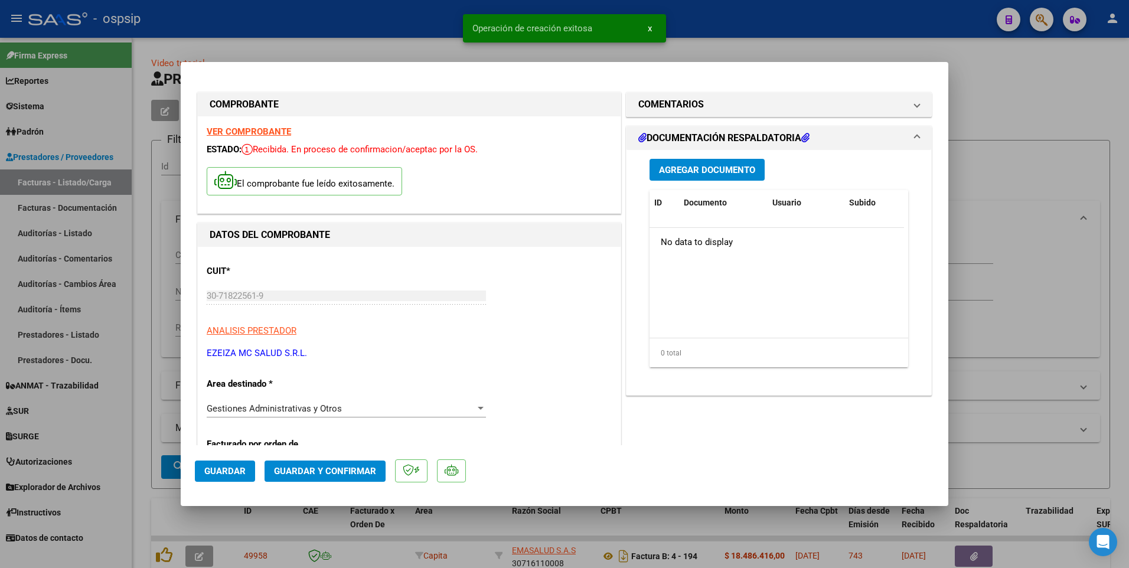
click at [352, 27] on div at bounding box center [564, 284] width 1129 height 568
type input "$ 0,00"
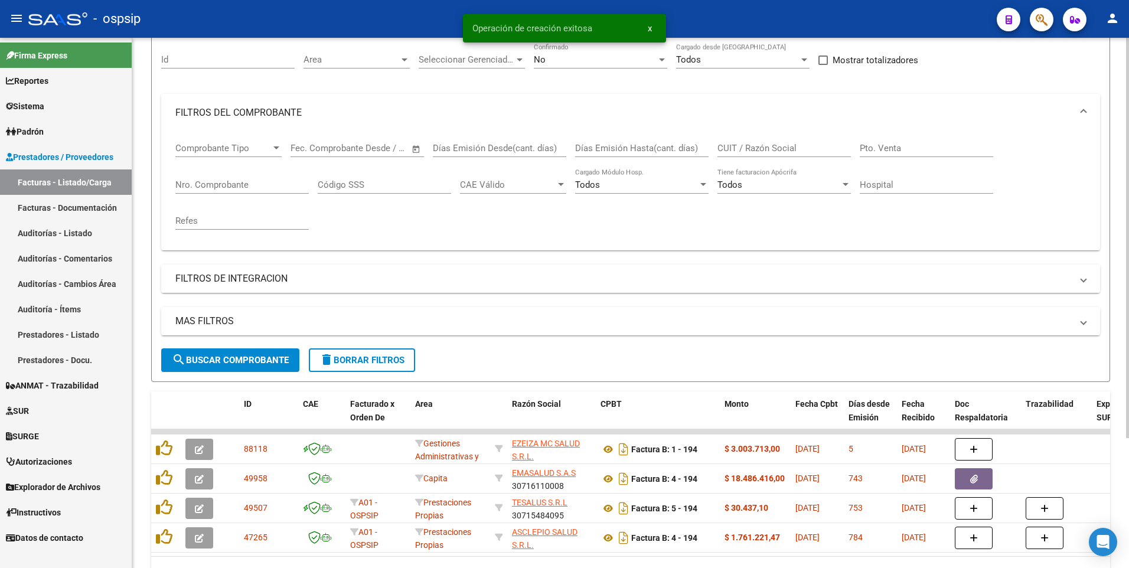
scroll to position [118, 0]
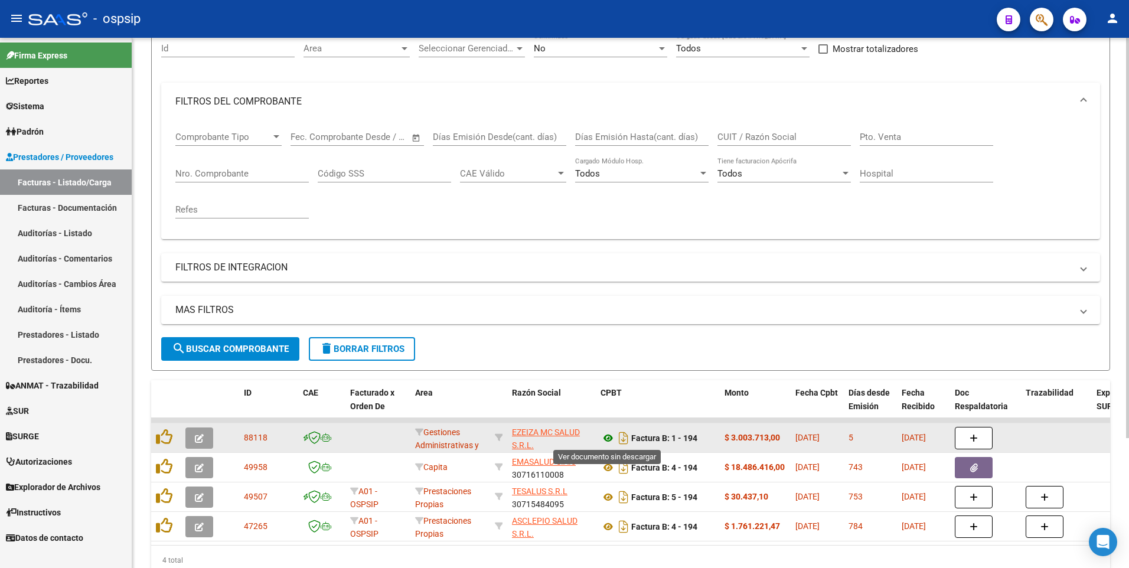
click at [607, 441] on icon at bounding box center [607, 438] width 15 height 14
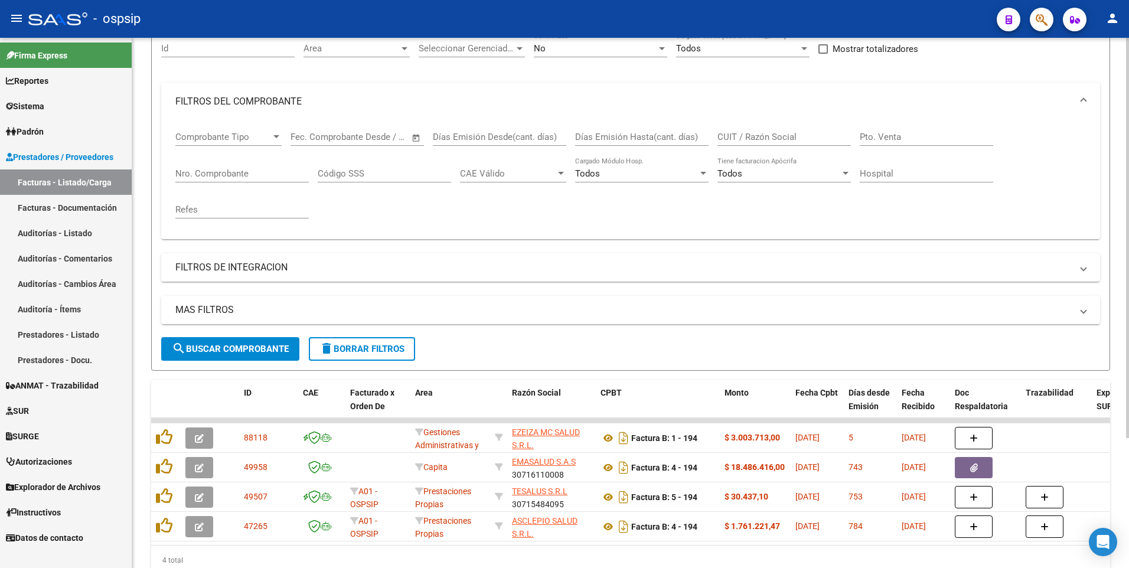
click at [351, 358] on button "delete Borrar Filtros" at bounding box center [362, 349] width 106 height 24
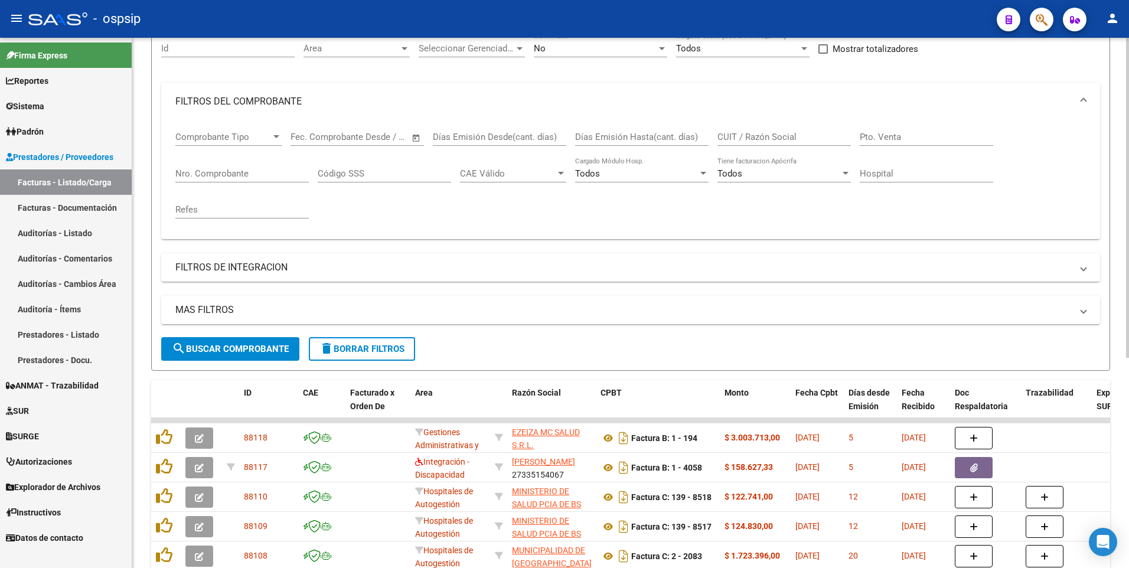
click at [543, 113] on mat-expansion-panel-header "FILTROS DEL COMPROBANTE" at bounding box center [630, 102] width 938 height 38
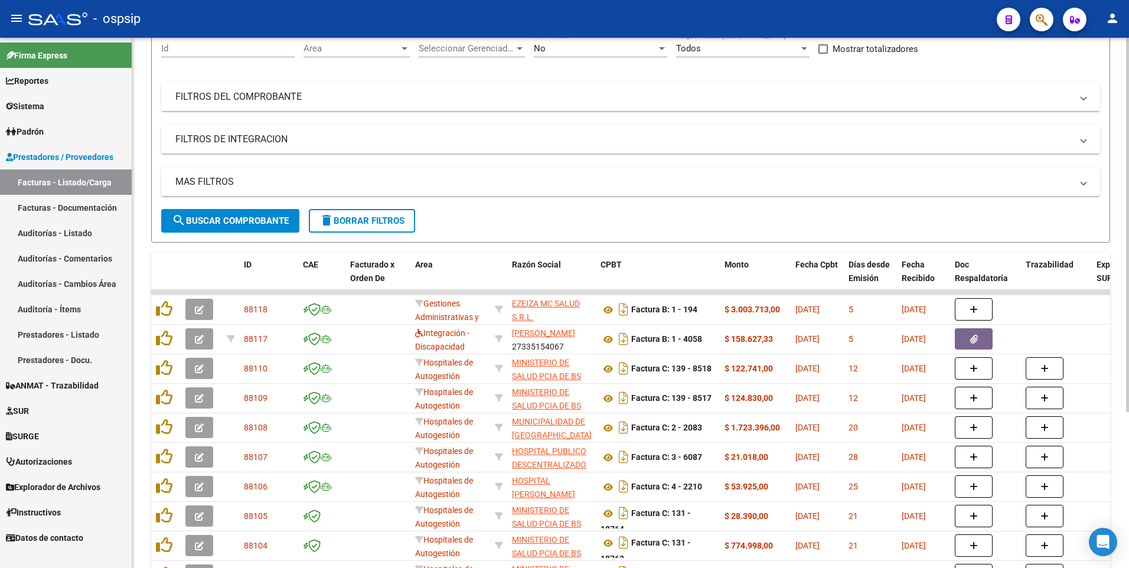
click at [558, 84] on mat-expansion-panel-header "FILTROS DEL COMPROBANTE" at bounding box center [630, 97] width 938 height 28
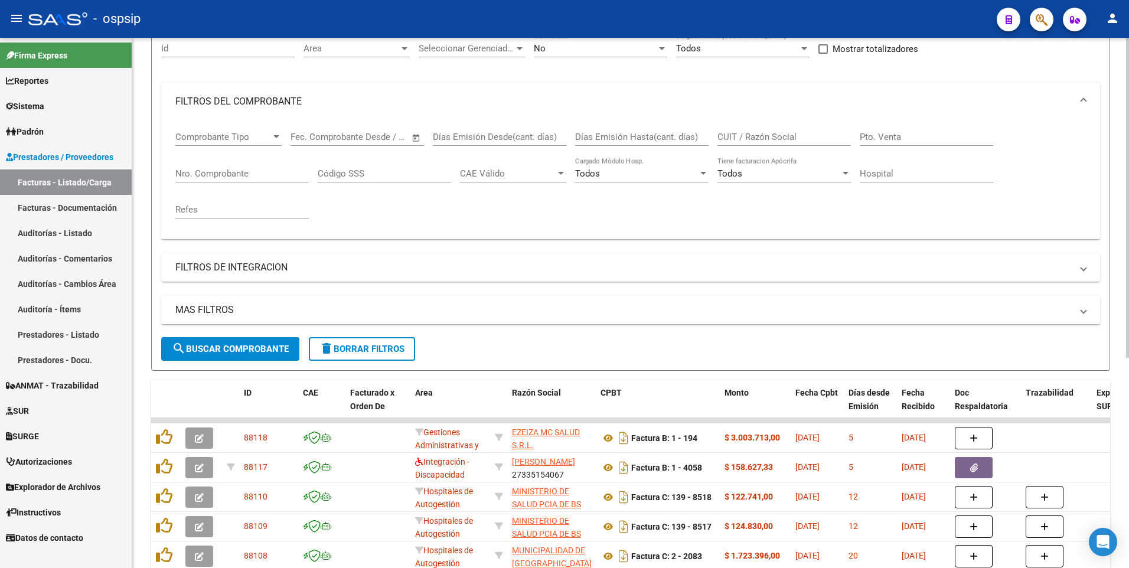
click at [570, 46] on div "No" at bounding box center [595, 48] width 123 height 11
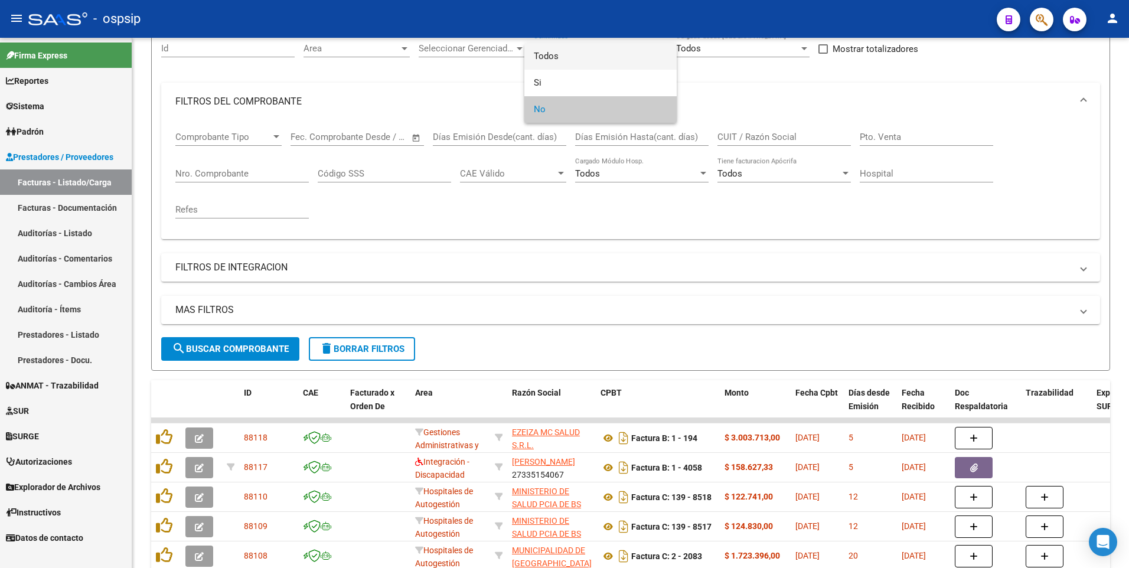
click at [578, 61] on span "Todos" at bounding box center [600, 56] width 133 height 27
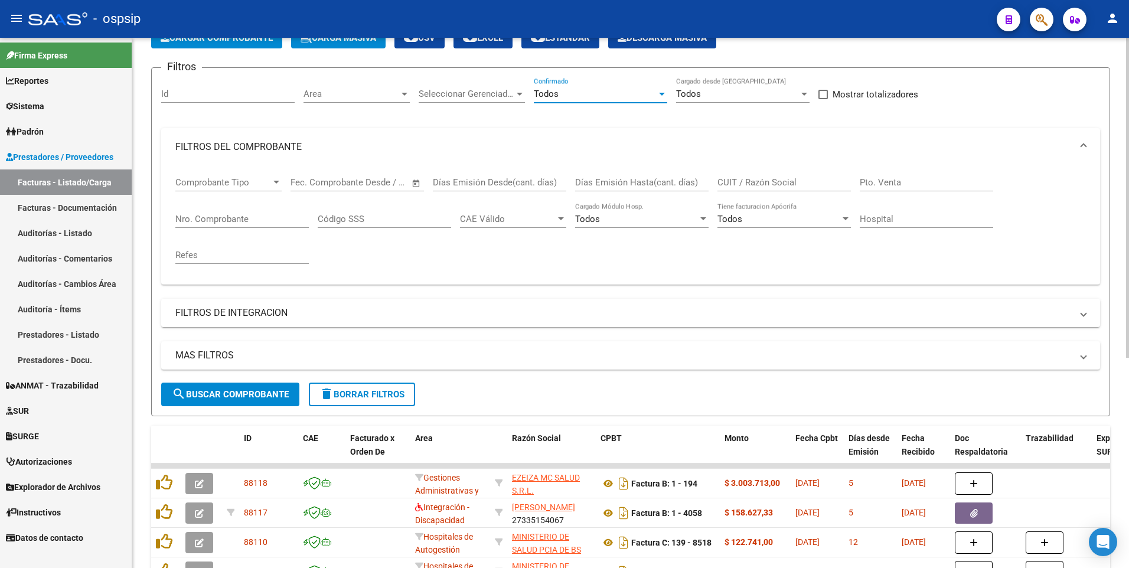
scroll to position [0, 0]
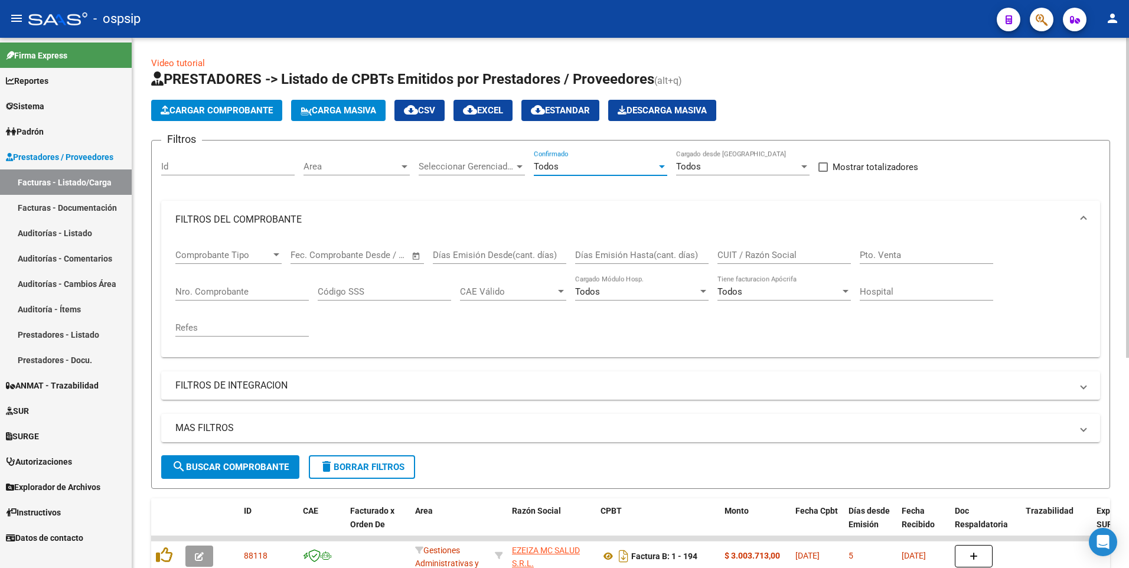
click at [238, 120] on button "Cargar Comprobante" at bounding box center [216, 110] width 131 height 21
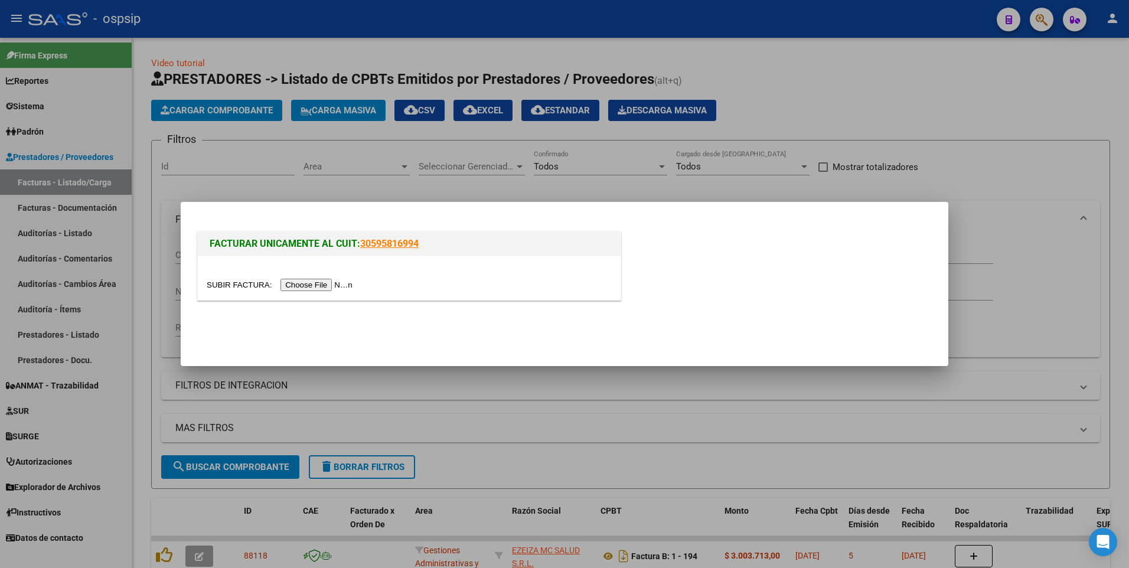
click at [299, 279] on input "file" at bounding box center [281, 285] width 149 height 12
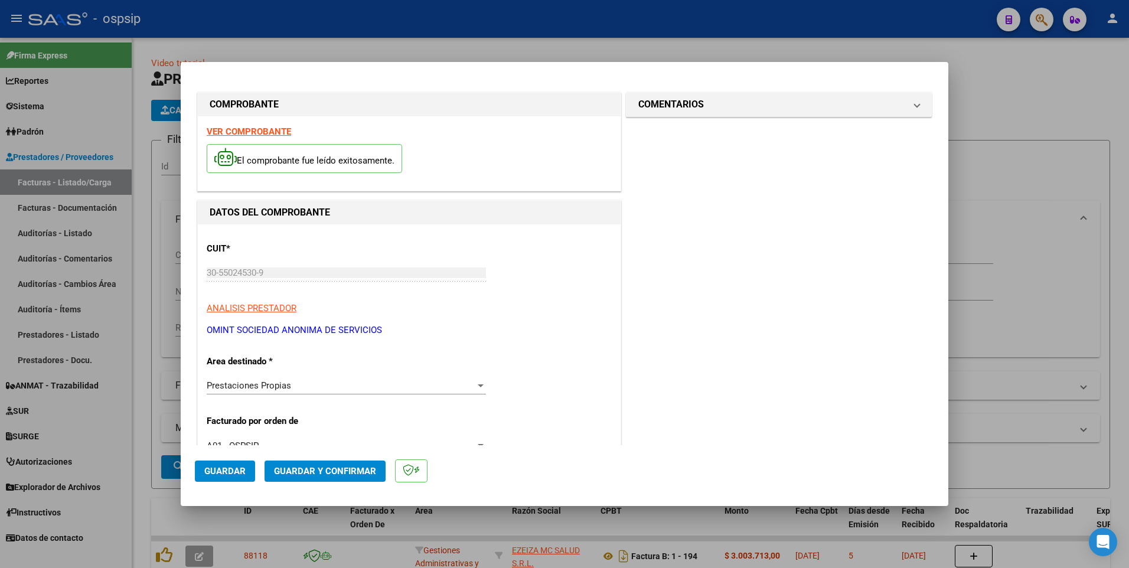
click at [245, 467] on button "Guardar" at bounding box center [225, 470] width 60 height 21
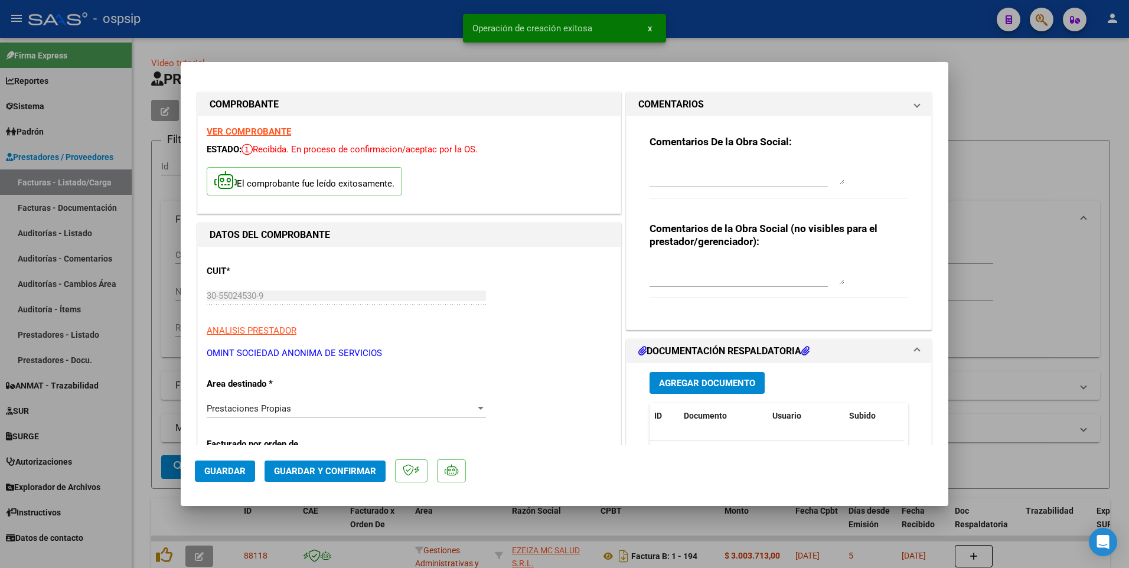
click at [376, 21] on div at bounding box center [564, 284] width 1129 height 568
type input "$ 0,00"
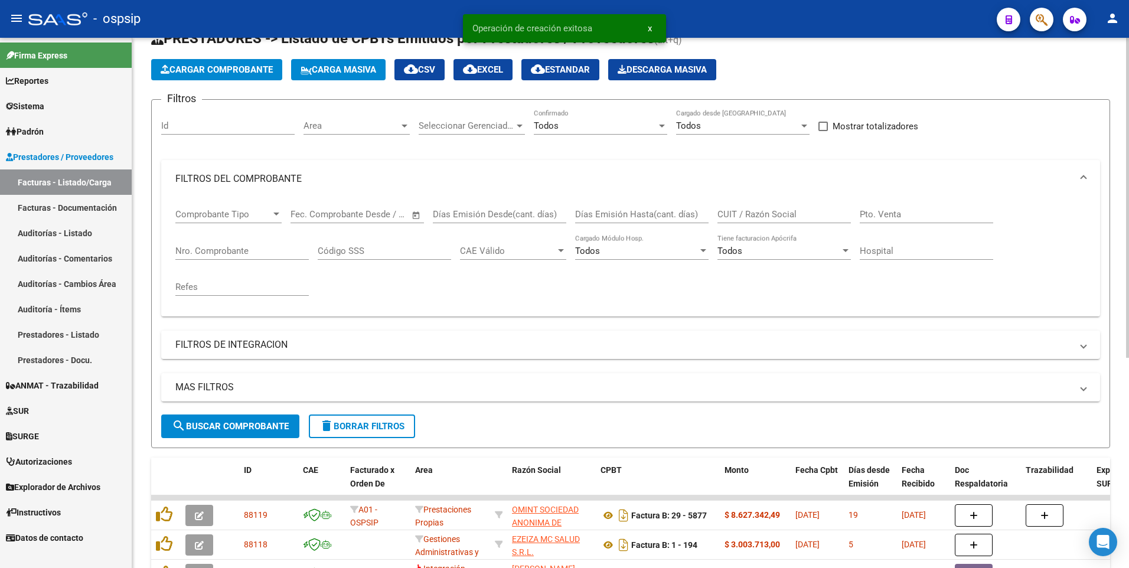
scroll to position [118, 0]
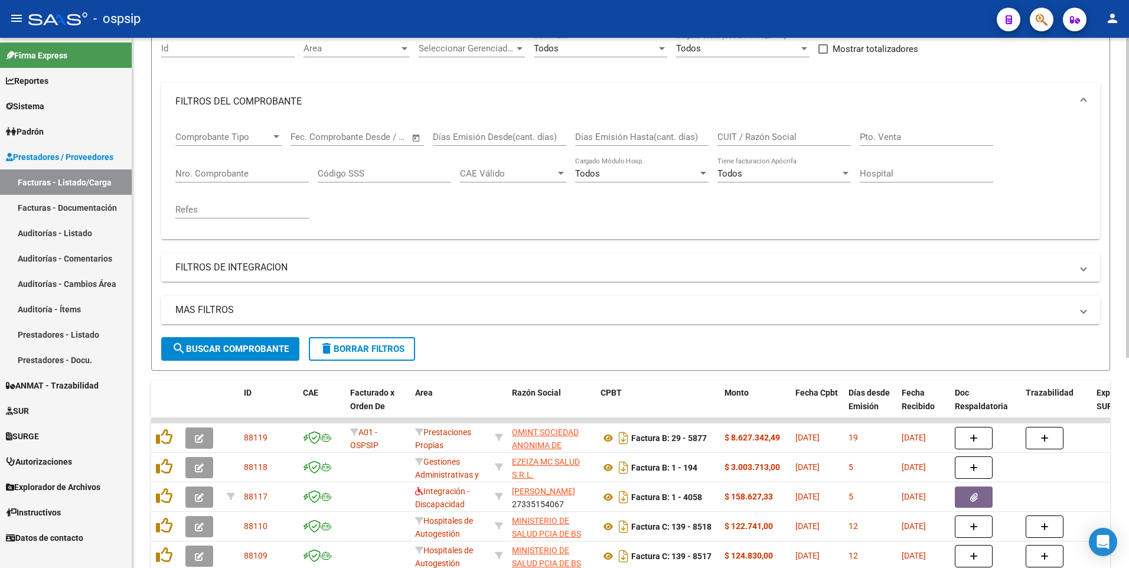
click at [339, 345] on span "delete Borrar Filtros" at bounding box center [361, 349] width 85 height 11
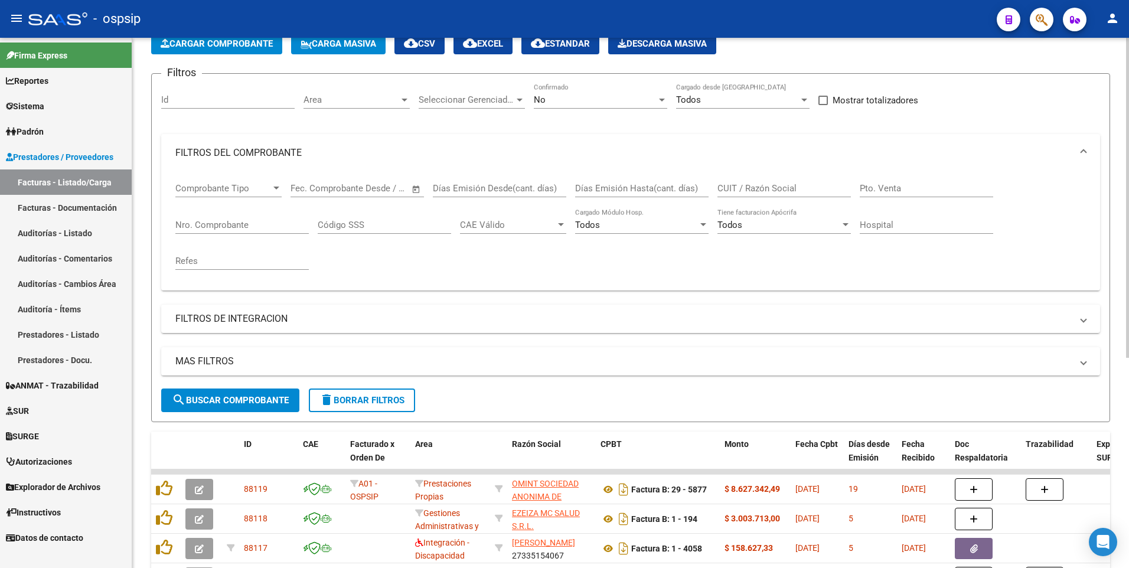
scroll to position [0, 0]
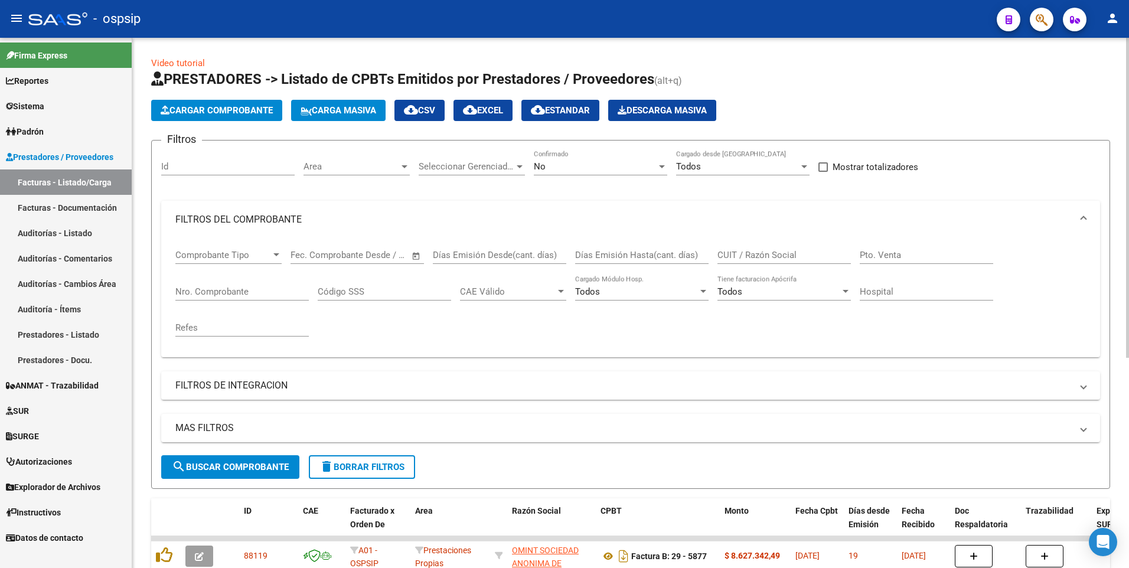
click at [362, 467] on span "delete Borrar Filtros" at bounding box center [361, 467] width 85 height 11
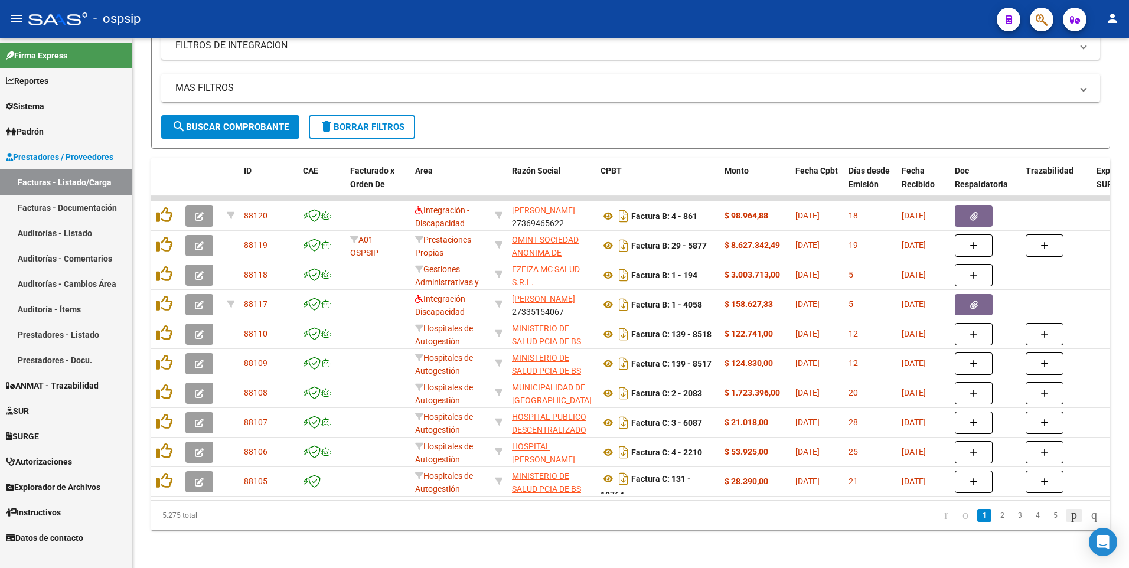
click at [1069, 515] on icon "go to next page" at bounding box center [1073, 515] width 9 height 14
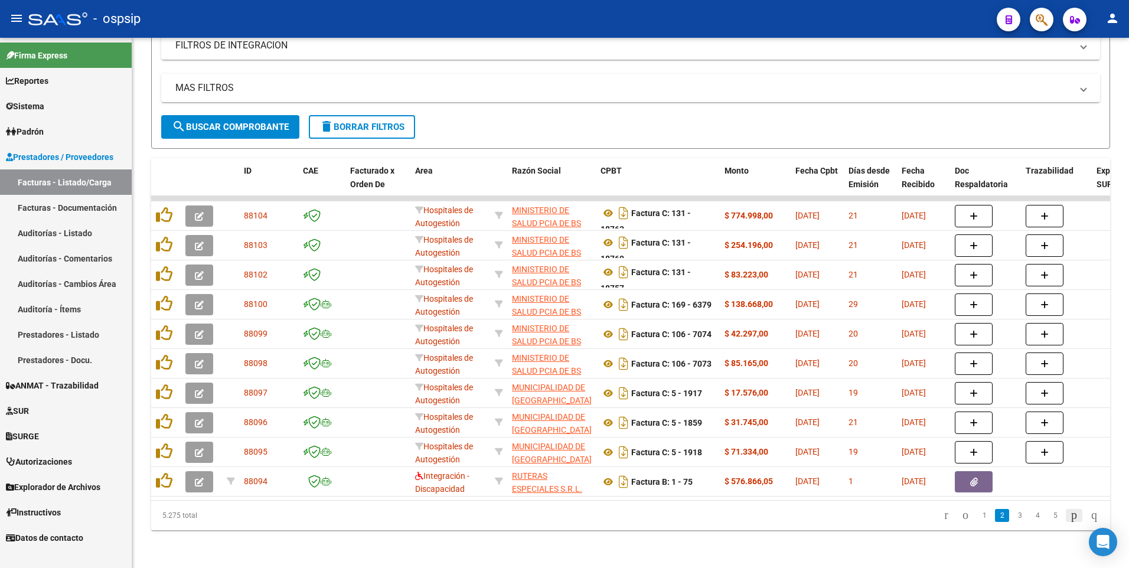
click at [1065, 515] on link "go to next page" at bounding box center [1073, 515] width 17 height 13
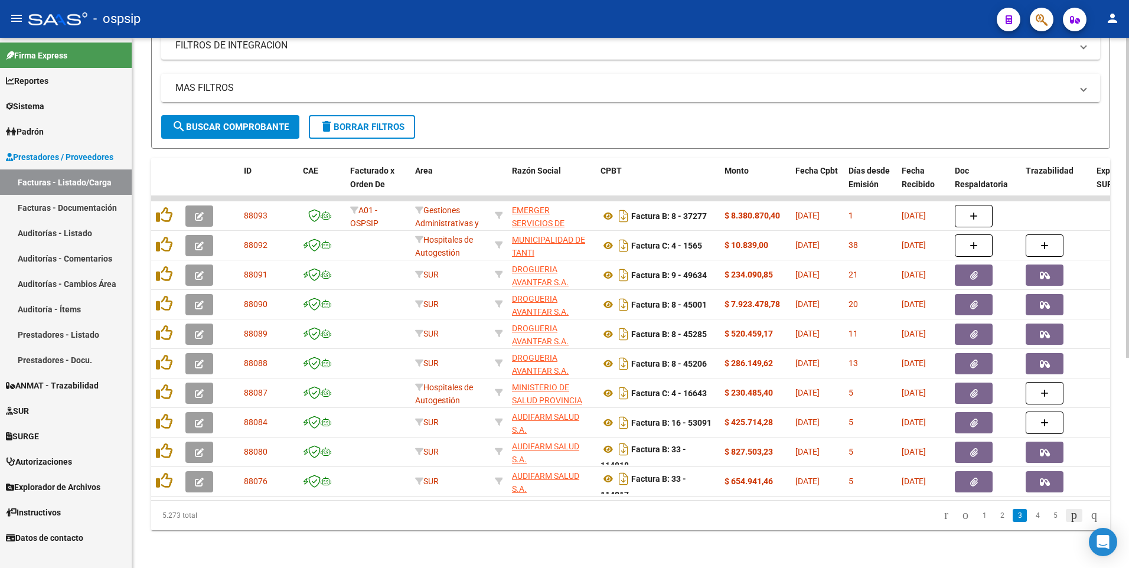
click at [1069, 515] on icon "go to next page" at bounding box center [1073, 515] width 9 height 14
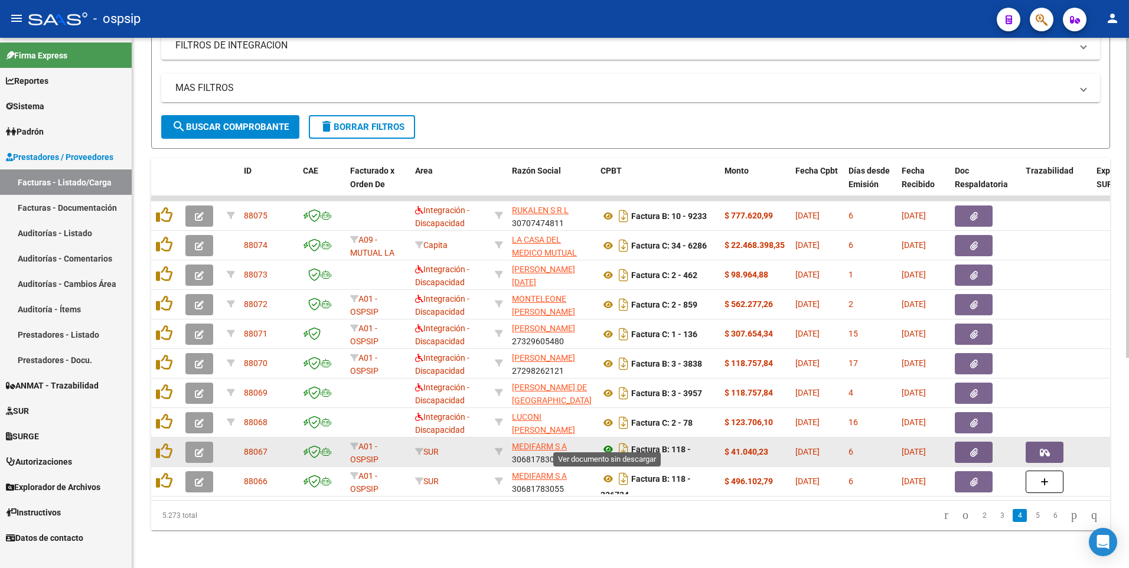
click at [606, 442] on icon at bounding box center [607, 449] width 15 height 14
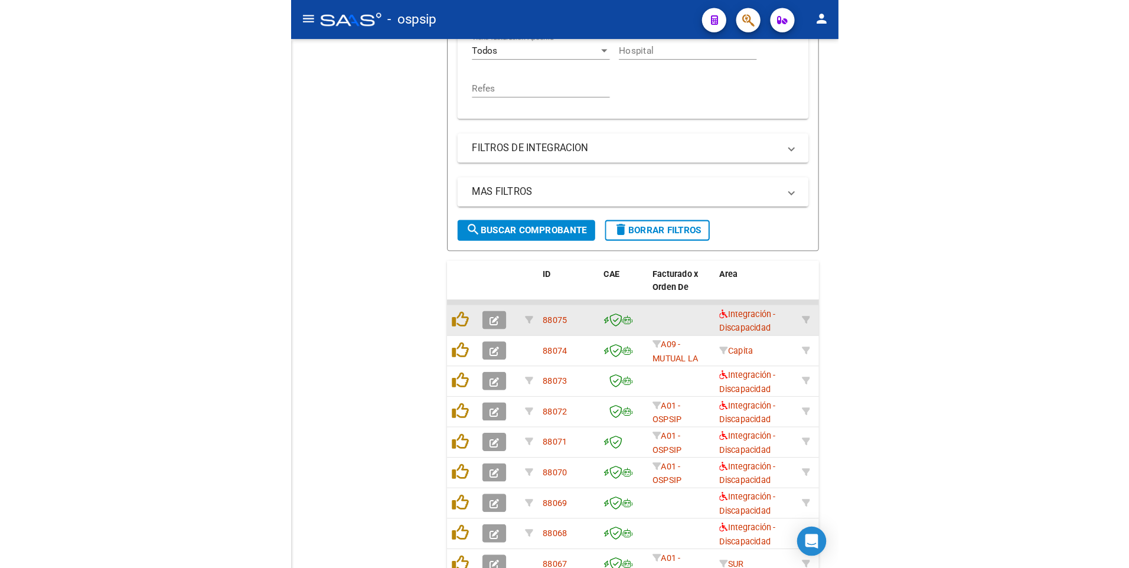
scroll to position [349, 0]
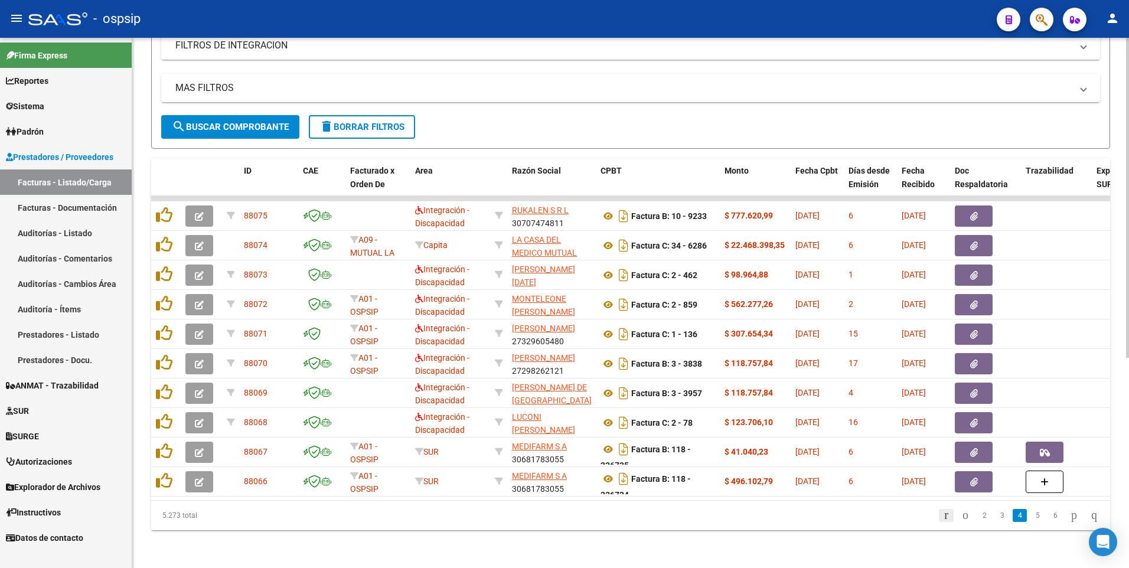
click at [942, 513] on icon "go to first page" at bounding box center [946, 515] width 8 height 14
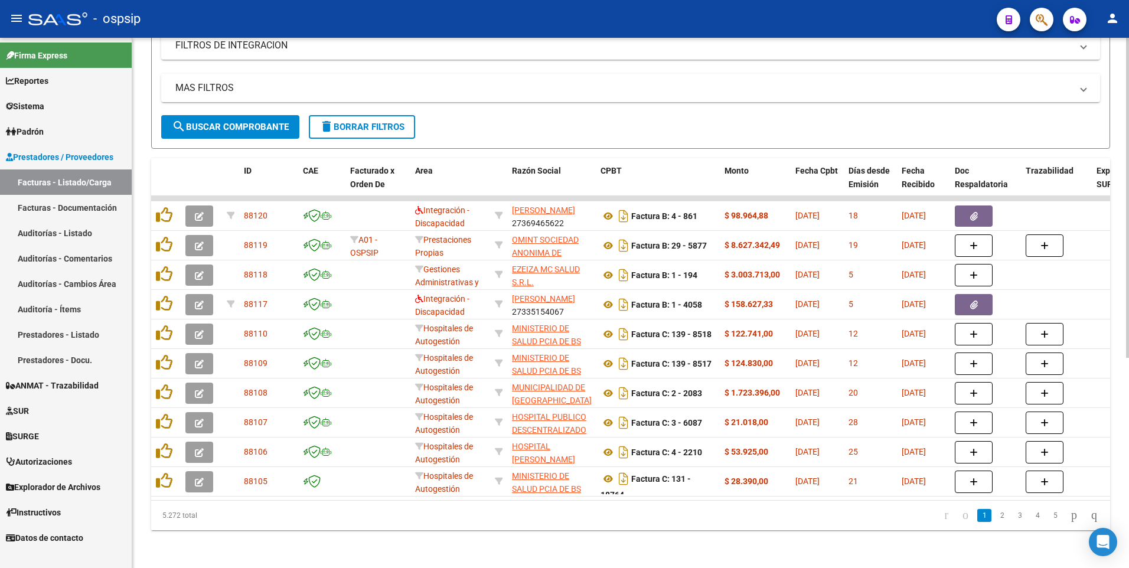
click at [357, 122] on span "delete Borrar Filtros" at bounding box center [361, 127] width 85 height 11
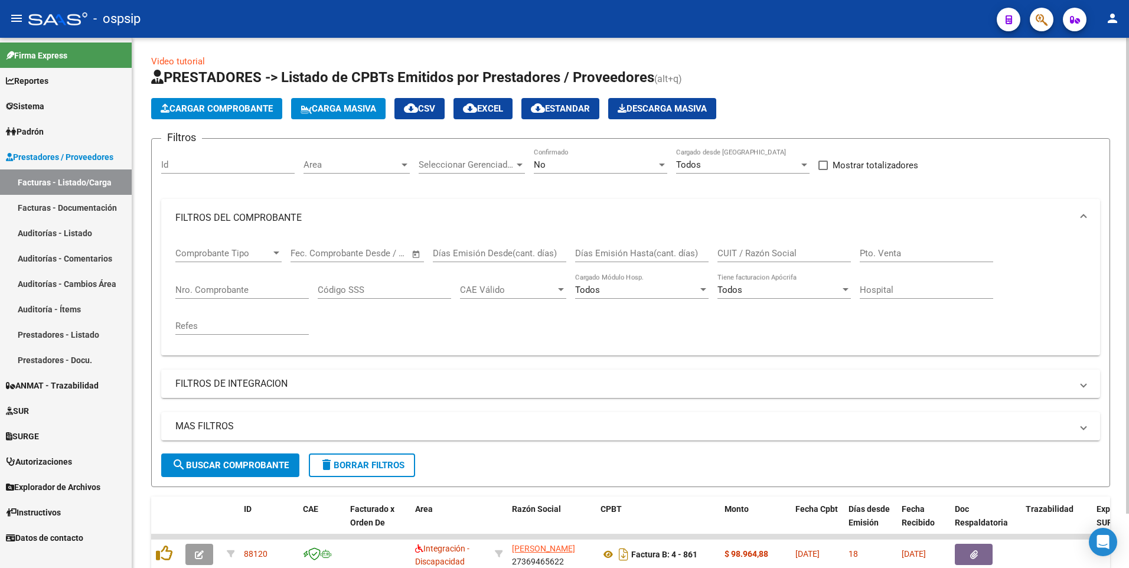
scroll to position [0, 0]
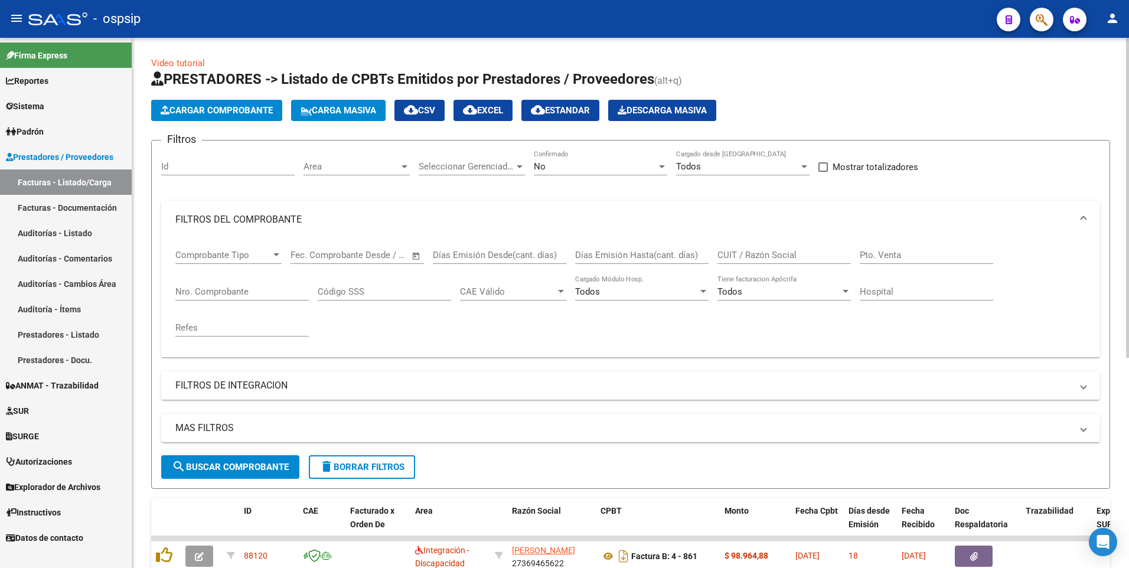
click at [222, 286] on input "Nro. Comprobante" at bounding box center [241, 291] width 133 height 11
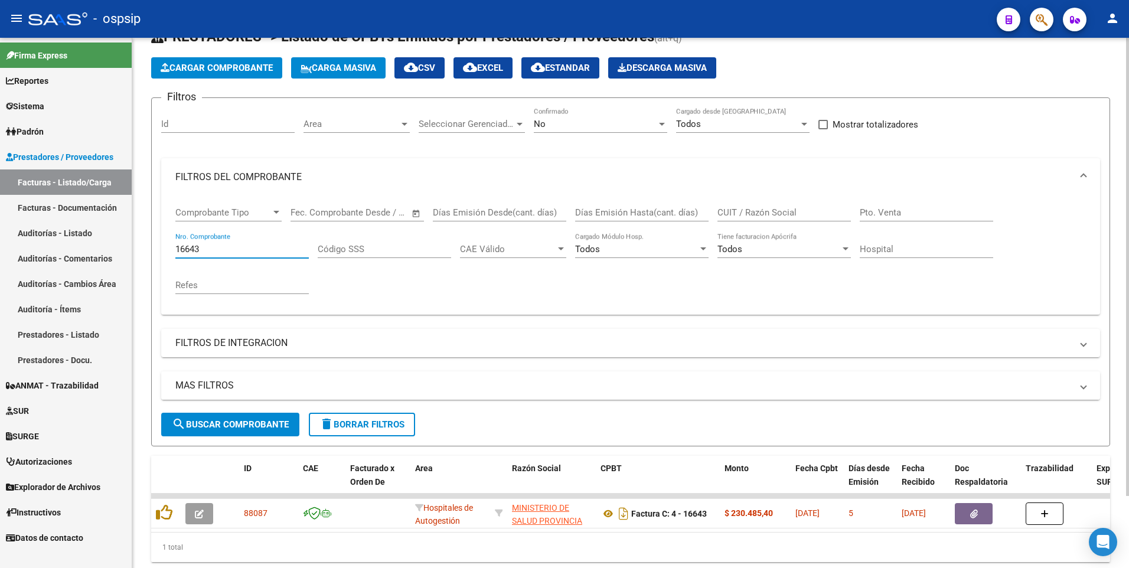
scroll to position [83, 0]
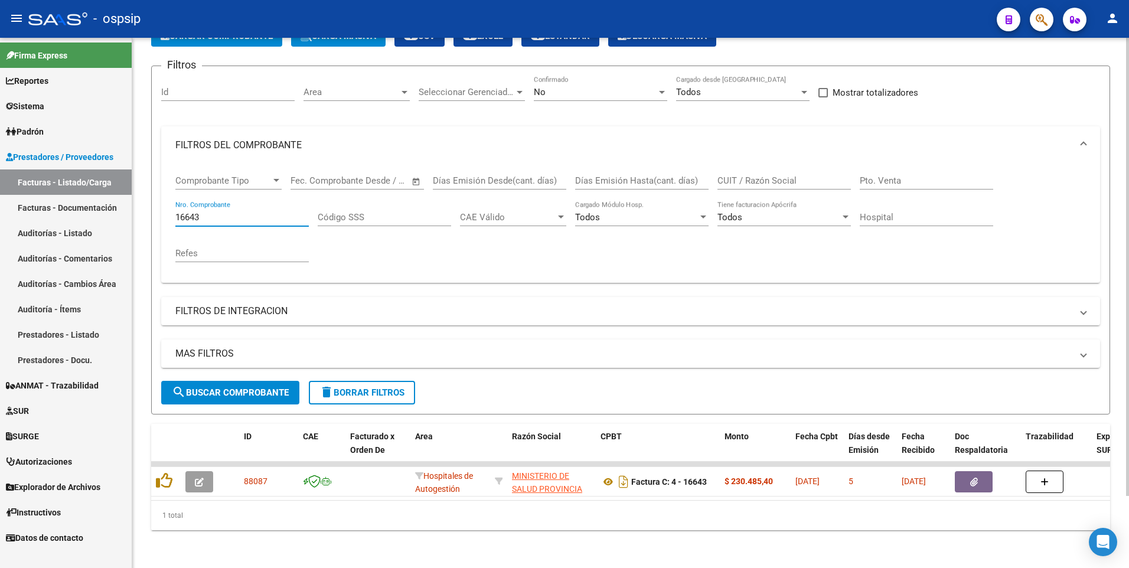
type input "16643"
click at [479, 20] on div "- ospsip" at bounding box center [507, 19] width 959 height 26
click at [347, 381] on button "delete Borrar Filtros" at bounding box center [362, 393] width 106 height 24
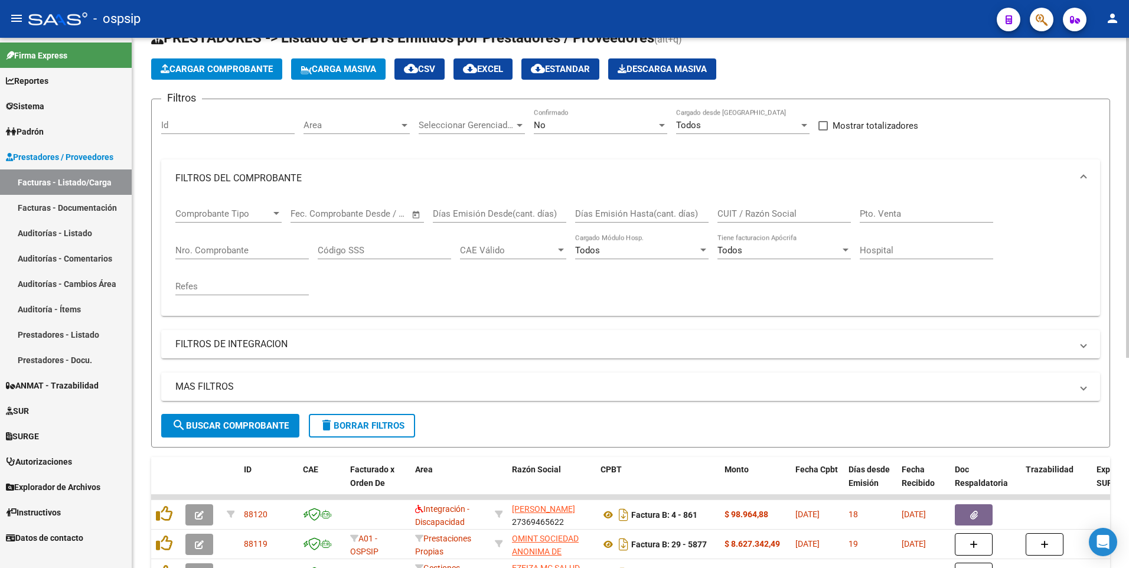
scroll to position [0, 0]
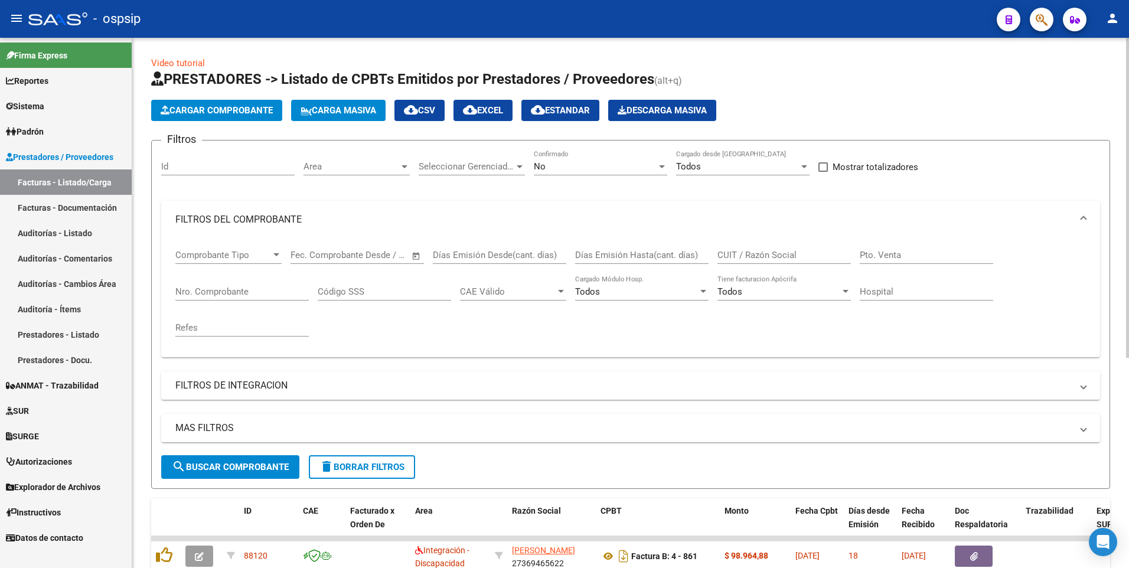
click at [227, 113] on span "Cargar Comprobante" at bounding box center [217, 110] width 112 height 11
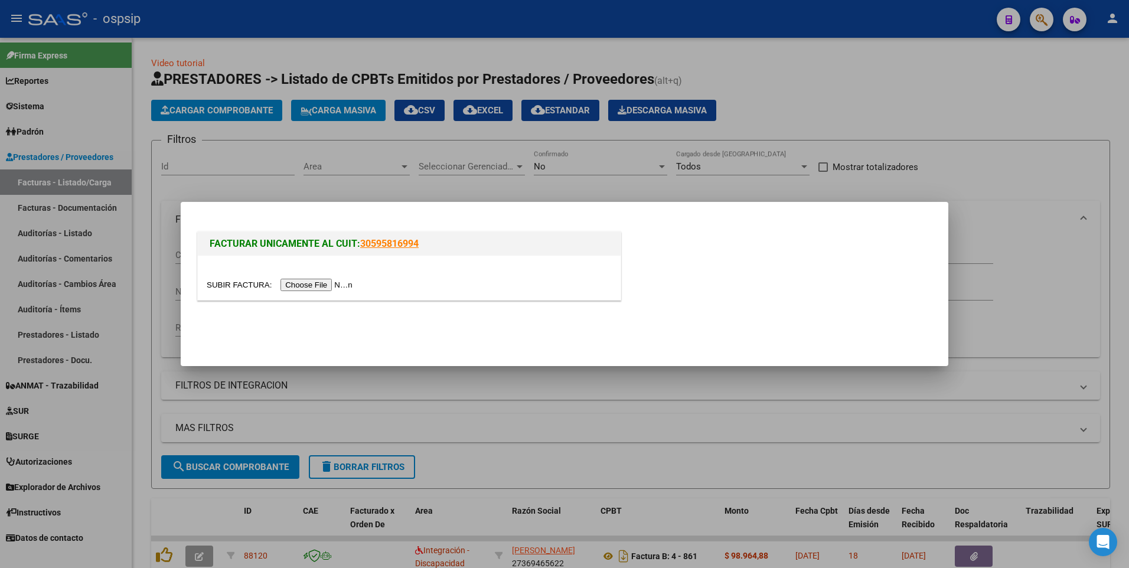
click at [306, 288] on input "file" at bounding box center [281, 285] width 149 height 12
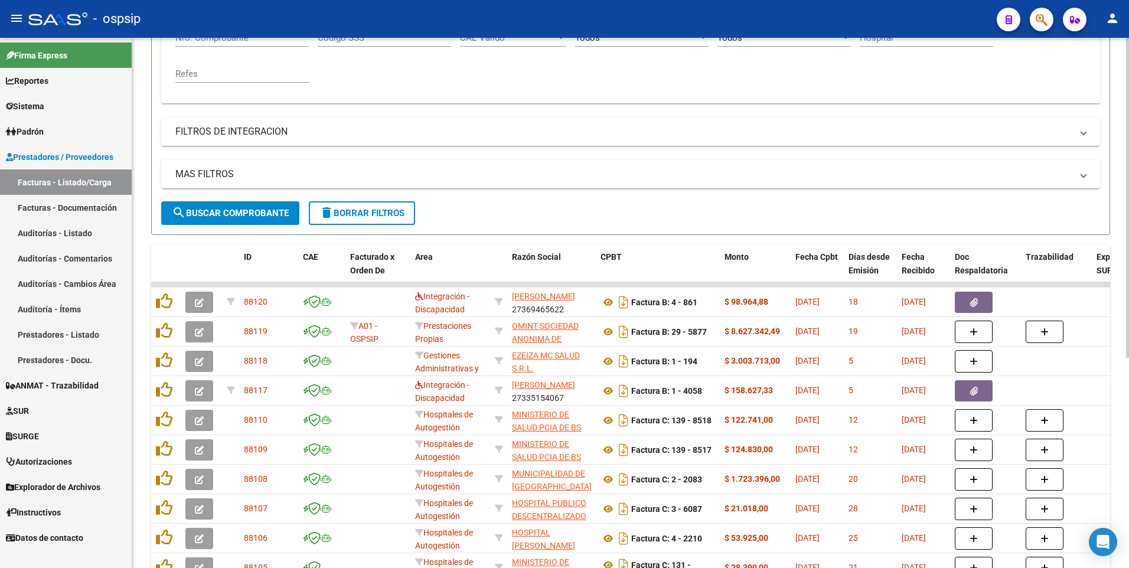
scroll to position [118, 0]
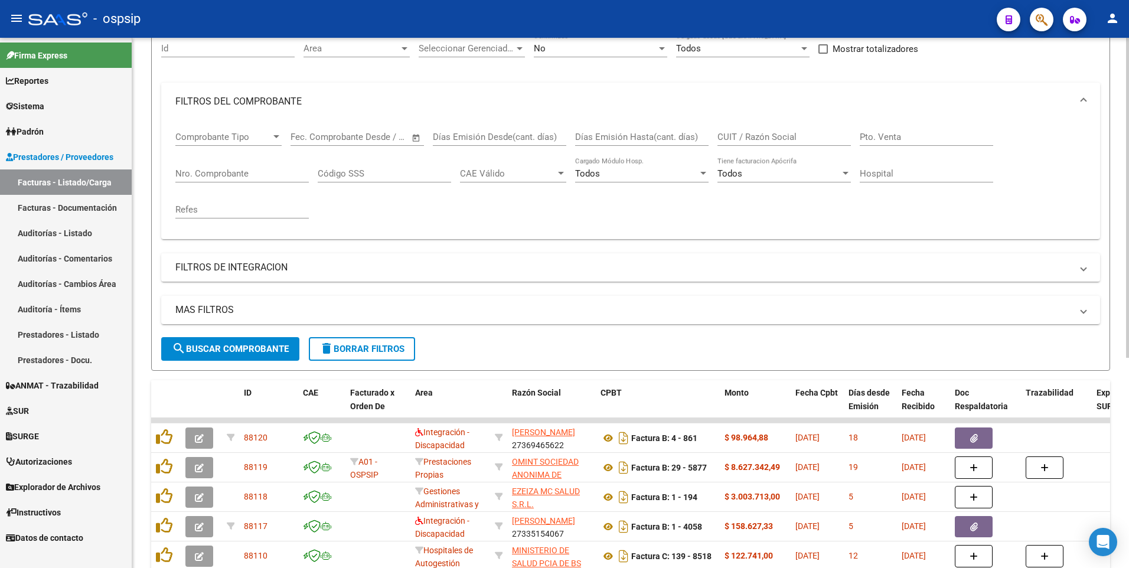
click at [222, 171] on input "Nro. Comprobante" at bounding box center [241, 173] width 133 height 11
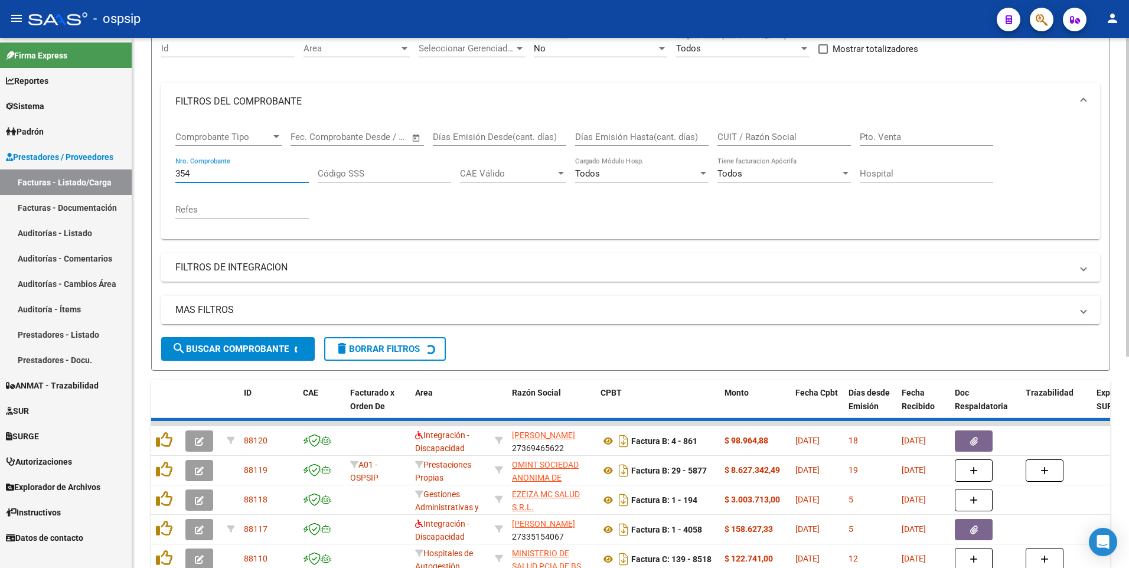
scroll to position [66, 0]
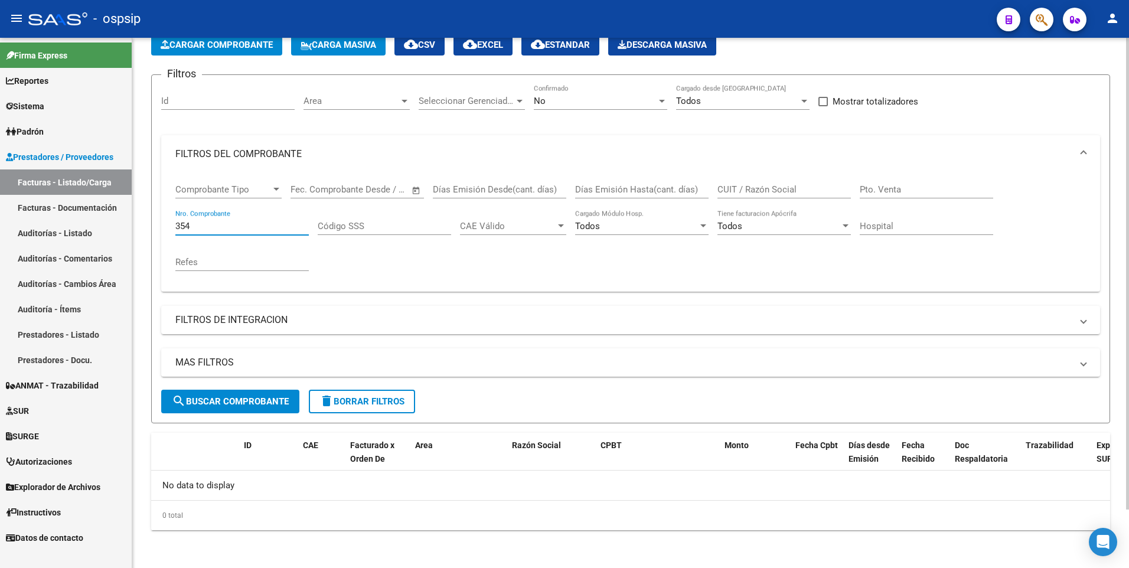
type input "354"
click at [562, 105] on div "No" at bounding box center [595, 101] width 123 height 11
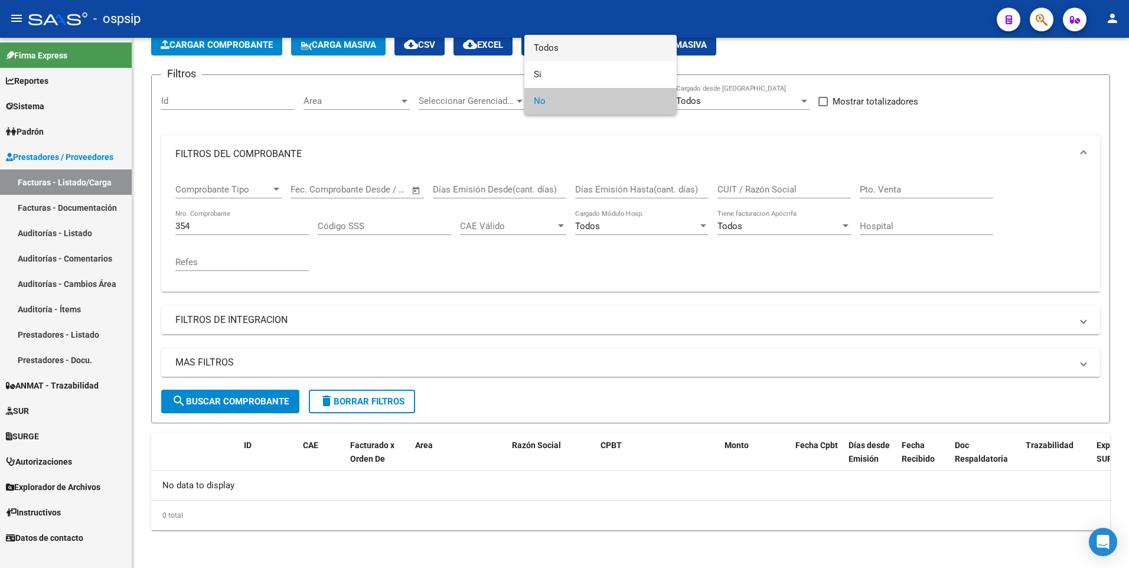
click at [572, 50] on span "Todos" at bounding box center [600, 48] width 133 height 27
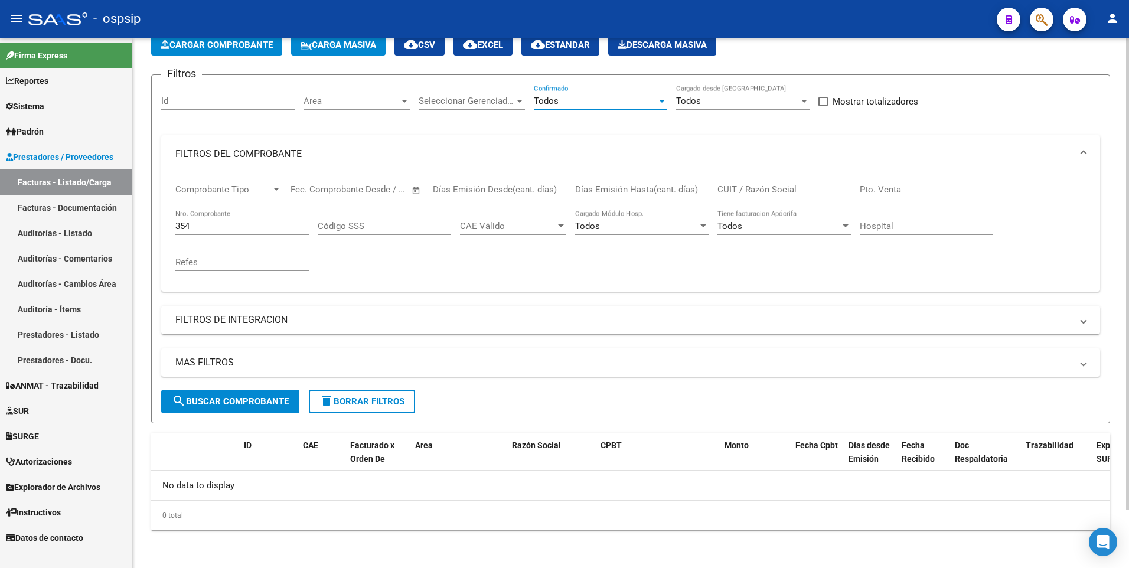
click at [247, 403] on span "search Buscar Comprobante" at bounding box center [230, 401] width 117 height 11
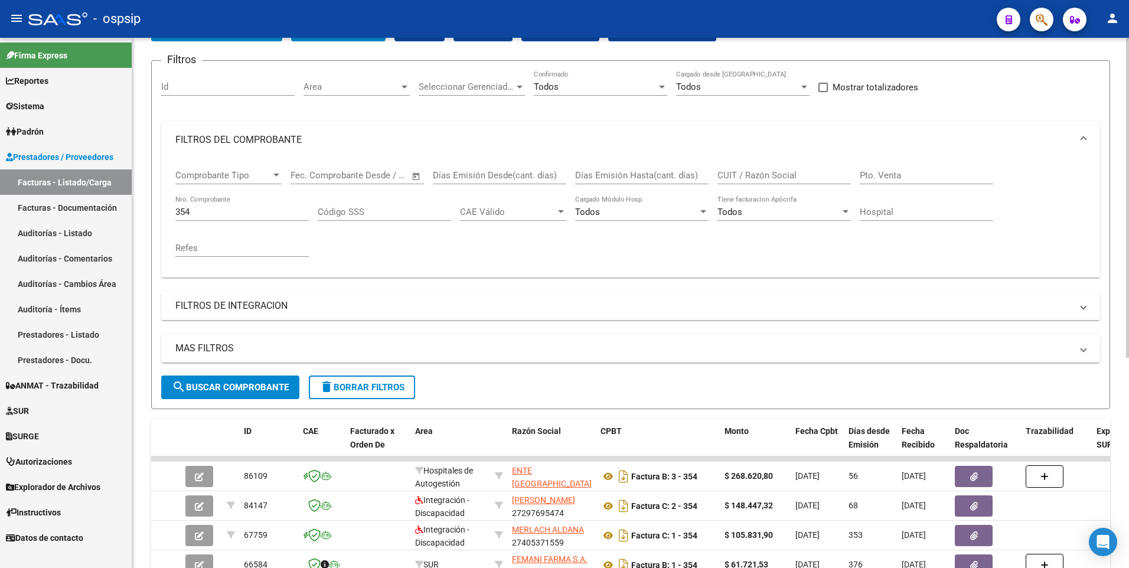
scroll to position [125, 0]
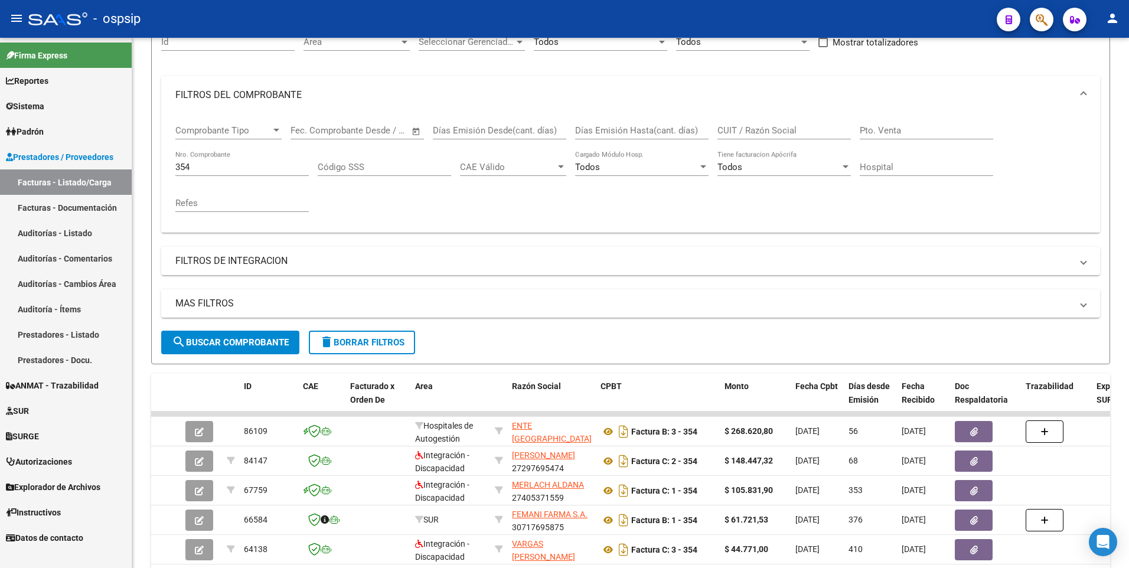
click at [409, 18] on div "- ospsip" at bounding box center [507, 19] width 959 height 26
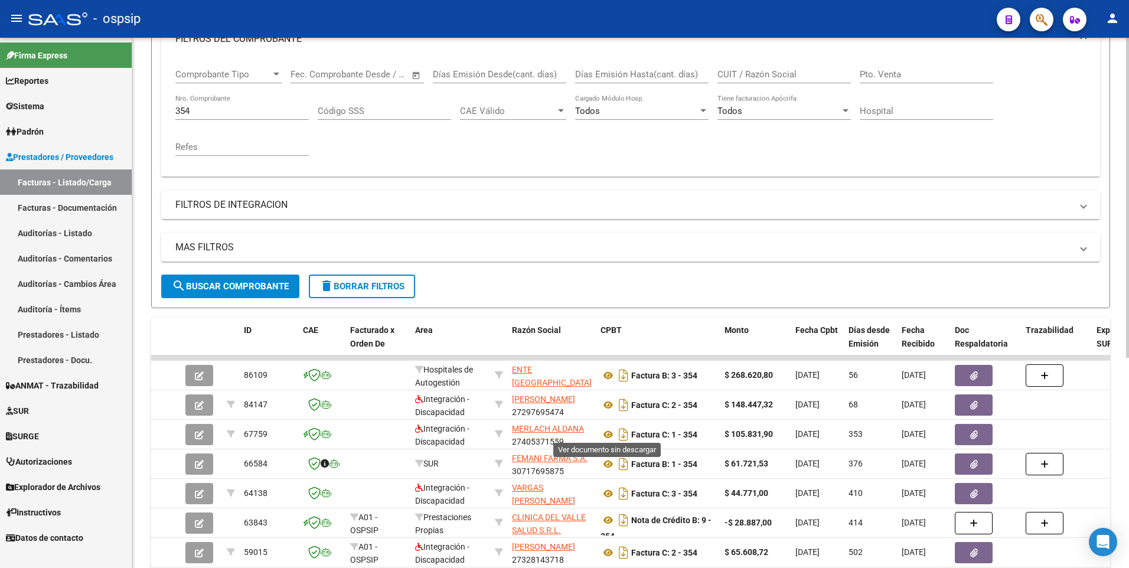
scroll to position [184, 0]
